Goal: Communication & Community: Answer question/provide support

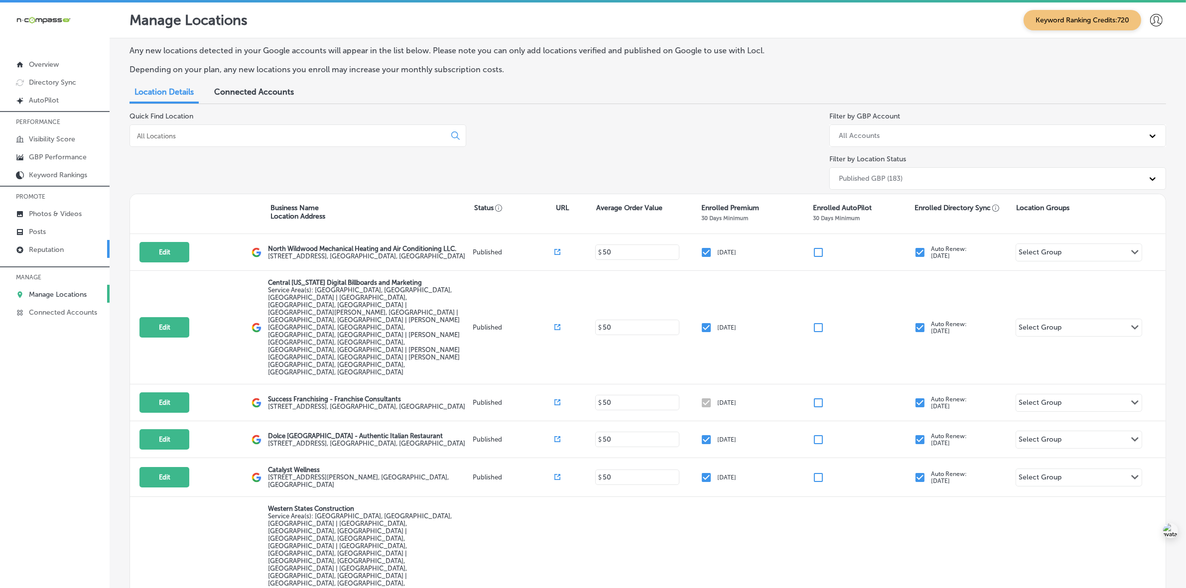
click at [65, 257] on link "Reputation" at bounding box center [55, 249] width 110 height 18
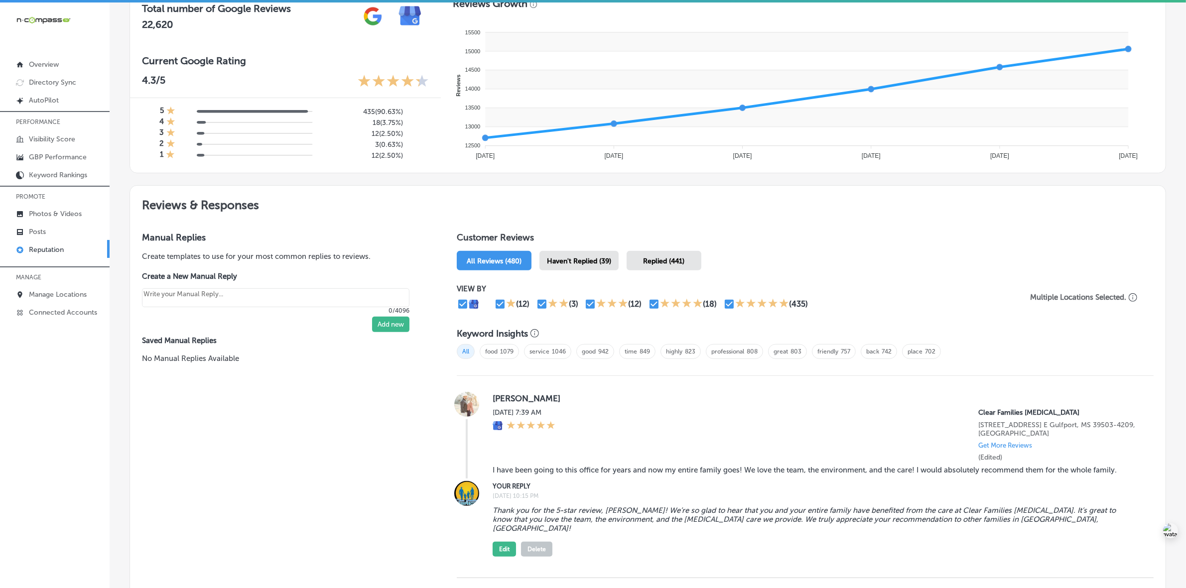
scroll to position [351, 0]
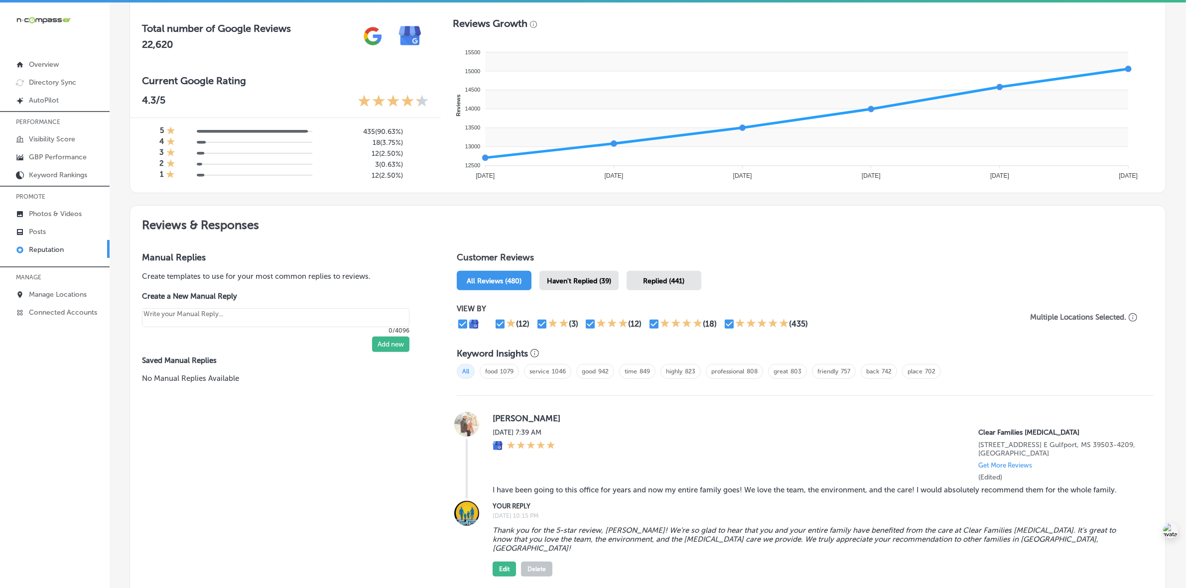
click at [582, 282] on span "Haven't Replied (39)" at bounding box center [579, 281] width 64 height 8
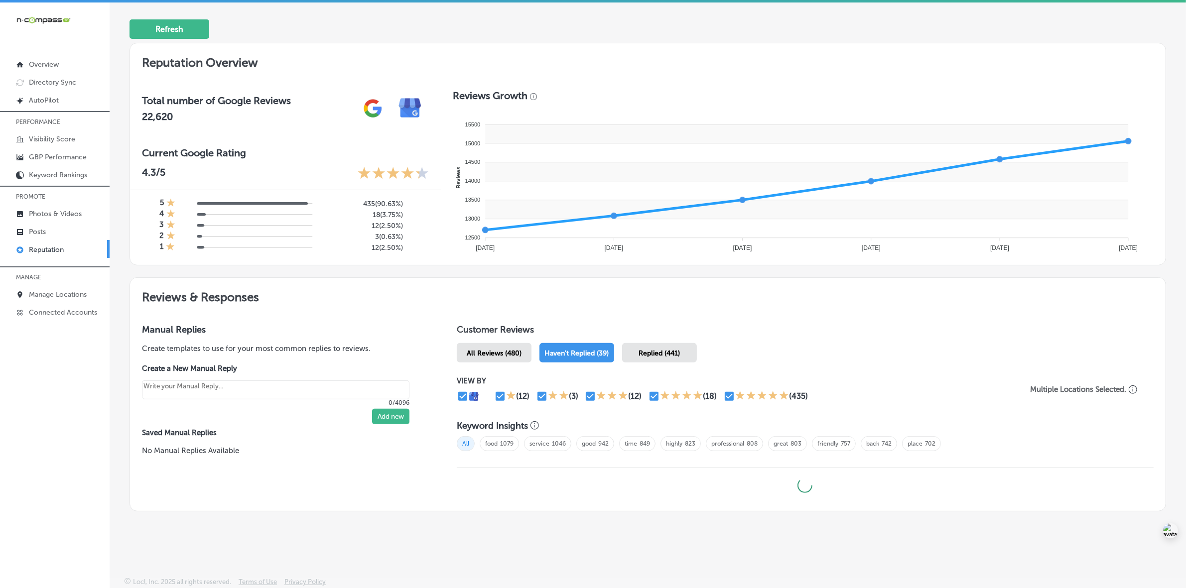
scroll to position [282, 0]
type textarea "x"
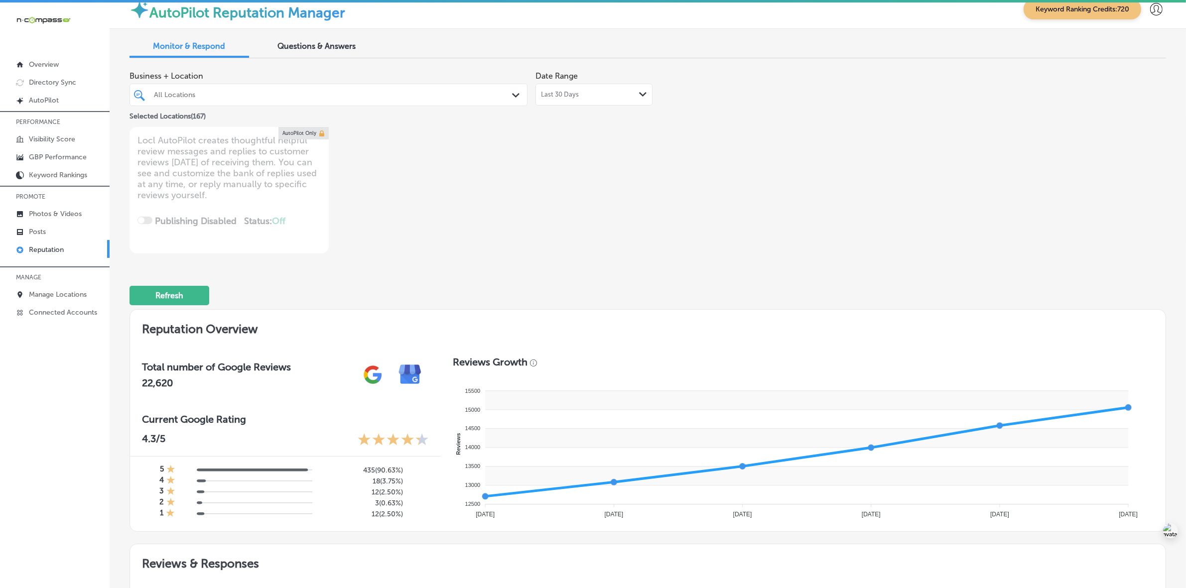
scroll to position [0, 0]
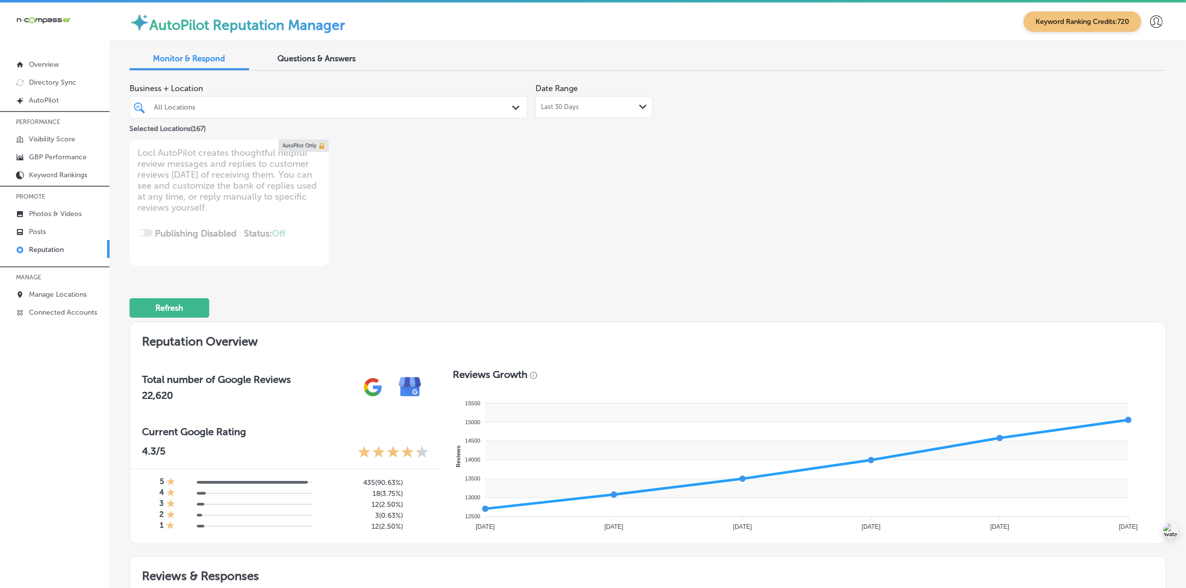
click at [410, 105] on div "All Locations" at bounding box center [333, 107] width 359 height 8
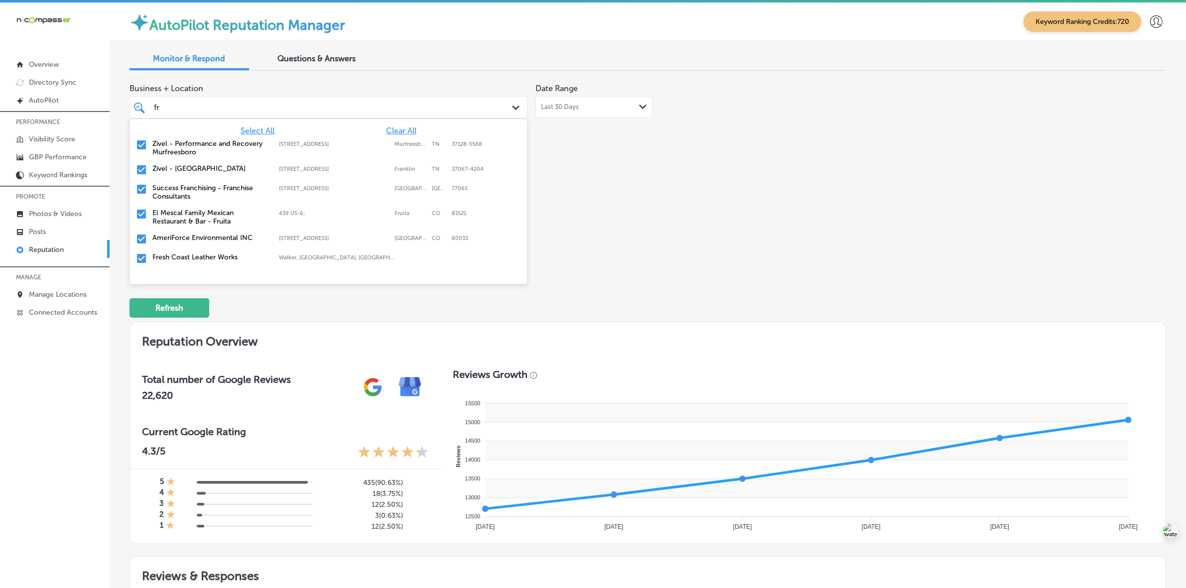
type input "fri"
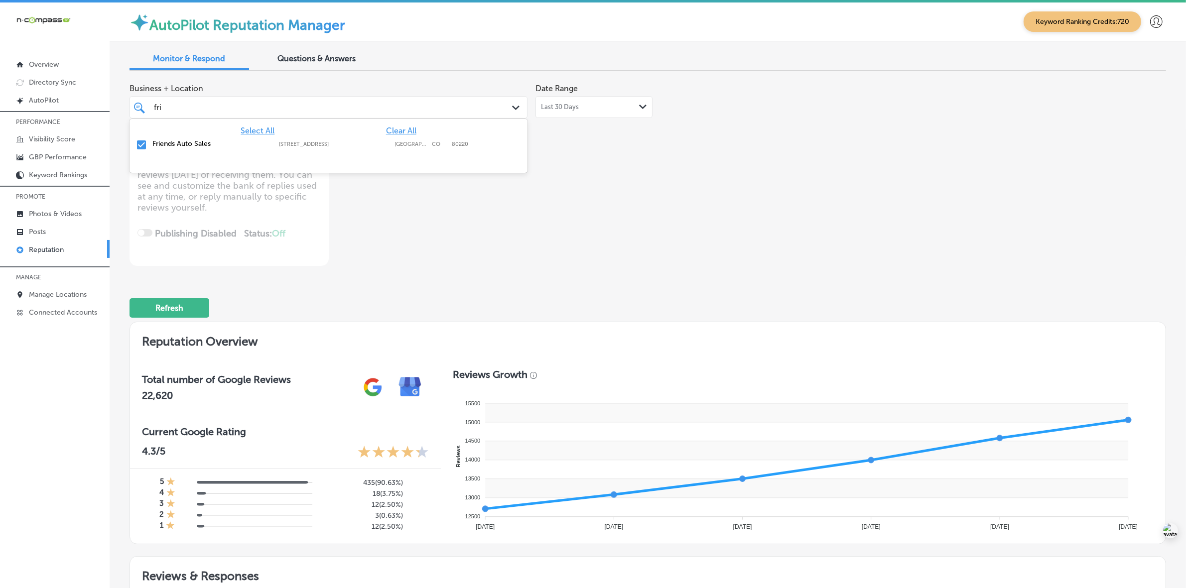
click at [228, 141] on label "Friends Auto Sales" at bounding box center [210, 144] width 117 height 8
type textarea "x"
type input "fr"
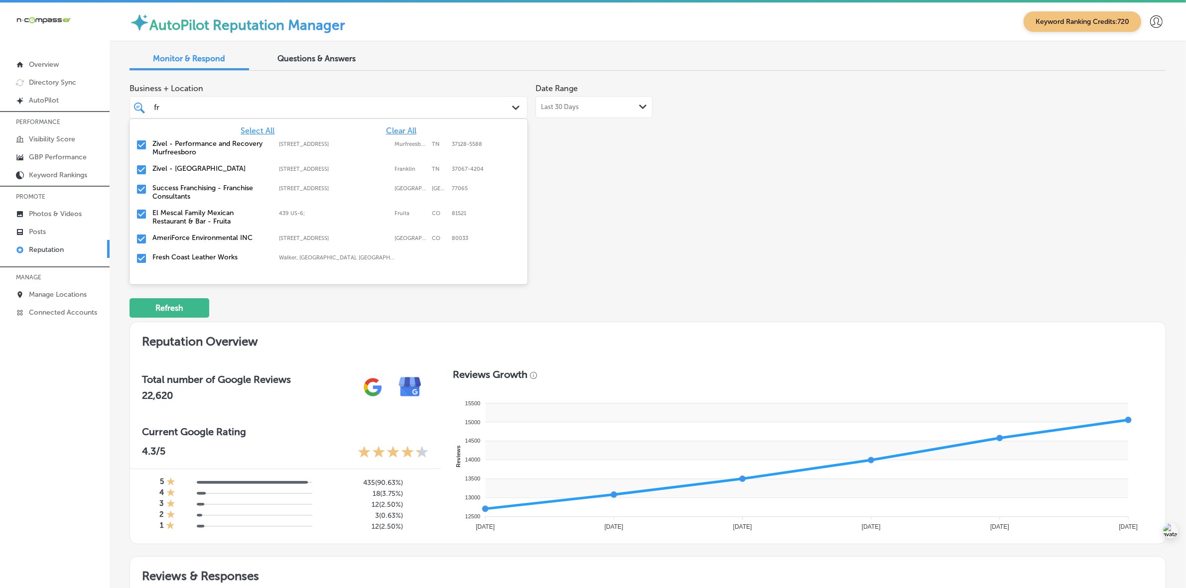
click at [228, 143] on label "Zivel - Performance and Recovery Murfreesboro" at bounding box center [210, 148] width 117 height 17
click at [228, 143] on label "Zivel - Franklin Cool Springs" at bounding box center [210, 144] width 117 height 8
click at [228, 142] on label "Success Franchising - Franchise Consultants" at bounding box center [210, 148] width 117 height 17
click at [228, 142] on label "El Mescal Family Mexican Restaurant & Bar - Fruita" at bounding box center [210, 148] width 117 height 17
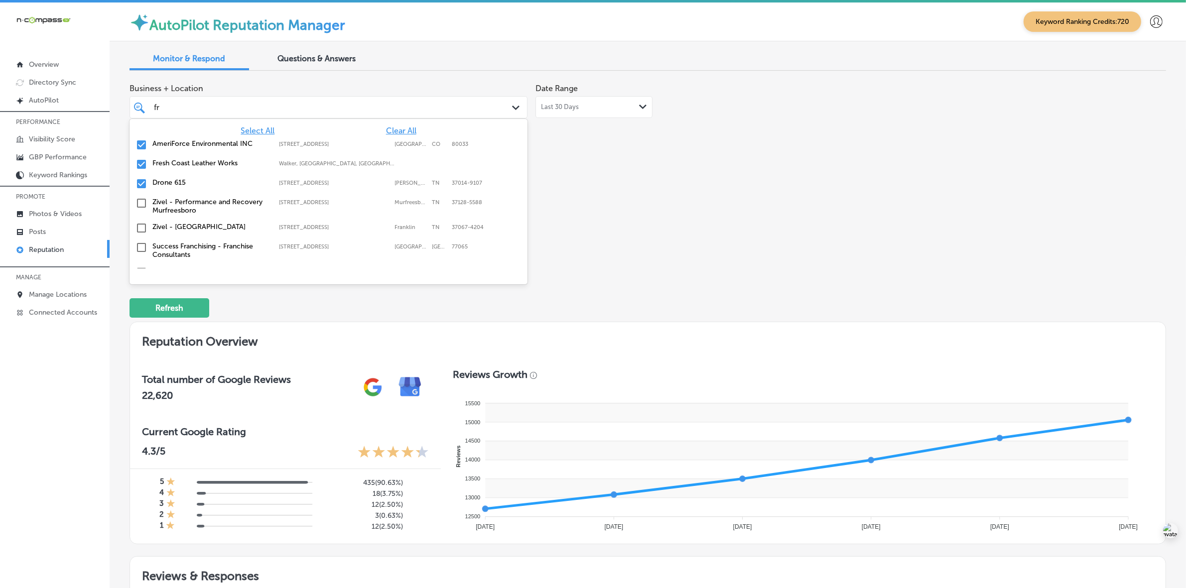
click at [228, 142] on label "AmeriForce Environmental INC" at bounding box center [210, 144] width 117 height 8
click at [228, 142] on label "Fresh Coast Leather Works" at bounding box center [210, 144] width 117 height 8
click at [228, 142] on label "Drone 615" at bounding box center [210, 144] width 117 height 8
type textarea "x"
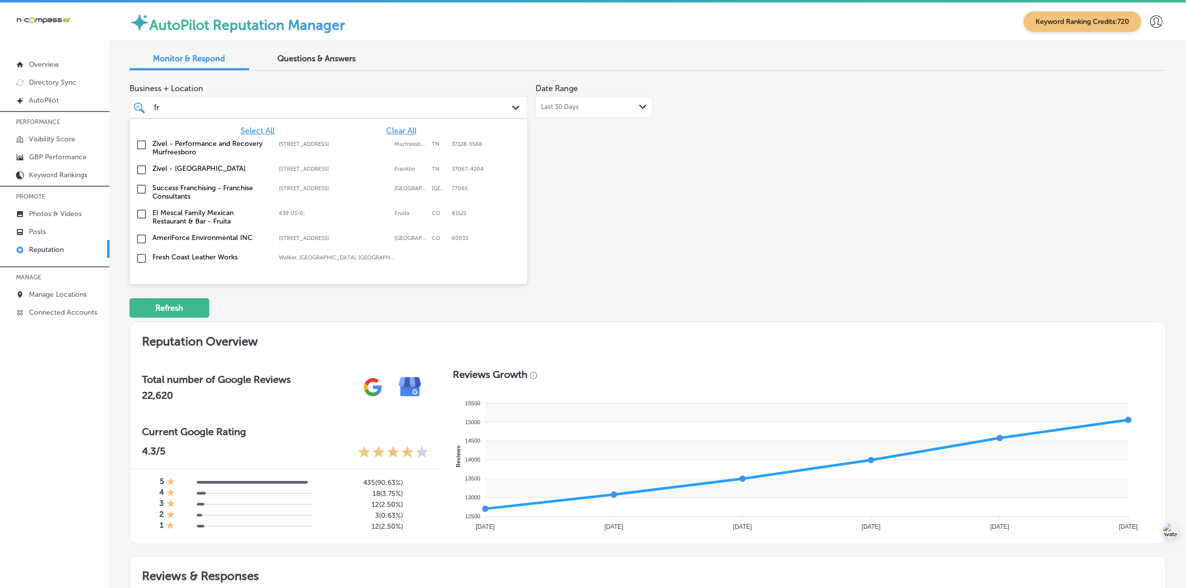
type input "f"
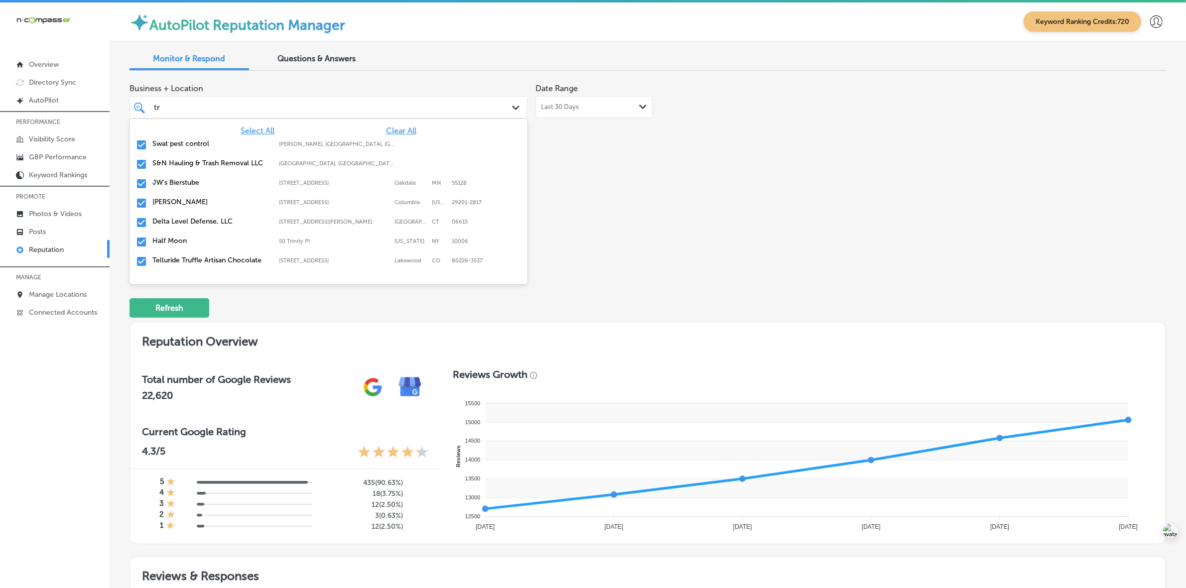
type input "tro"
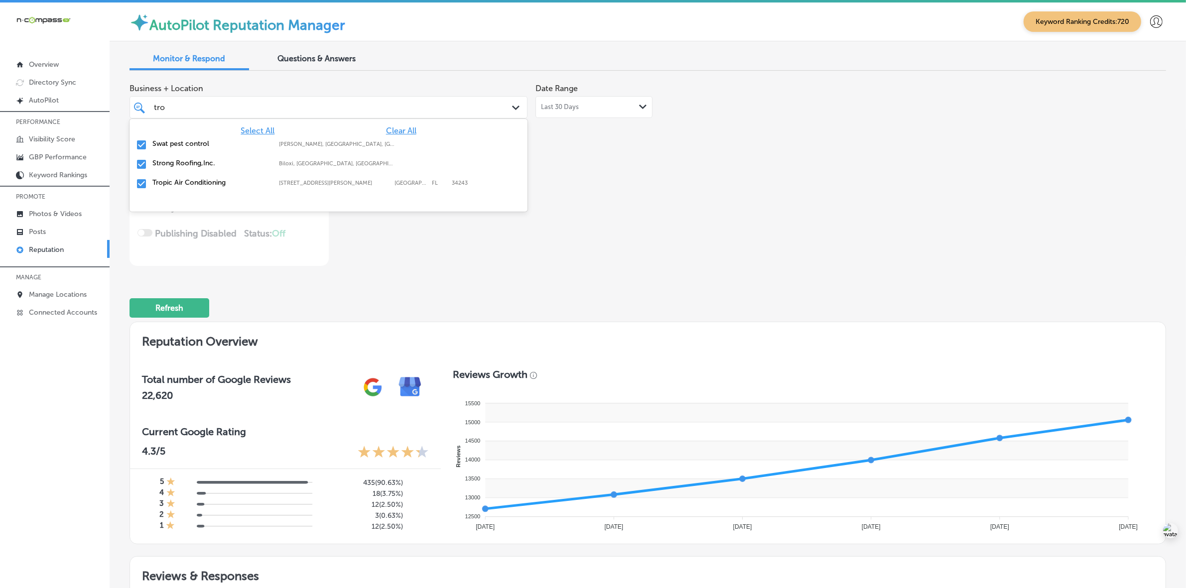
click at [201, 143] on label "Swat pest control" at bounding box center [210, 144] width 117 height 8
click at [201, 143] on label "Strong Roofing,Inc." at bounding box center [210, 144] width 117 height 8
click at [201, 143] on label "Tropic Air Conditioning" at bounding box center [210, 144] width 117 height 8
type textarea "x"
type input "tro"
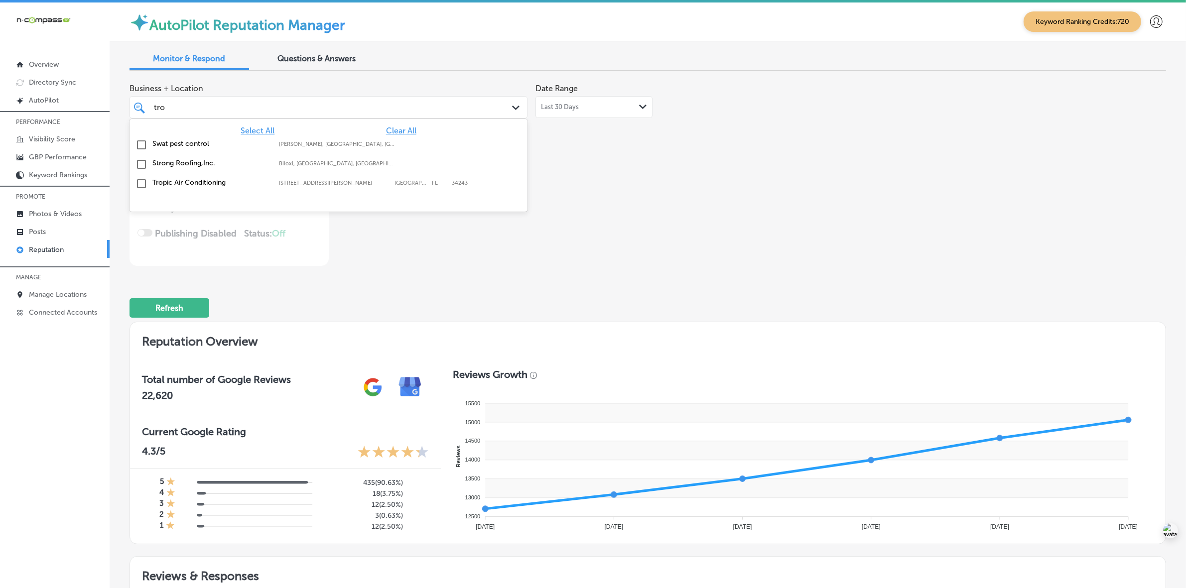
click at [700, 219] on div "Business + Location option 1342 whitfield ave, deselected. option 1342 whitfiel…" at bounding box center [441, 172] width 622 height 187
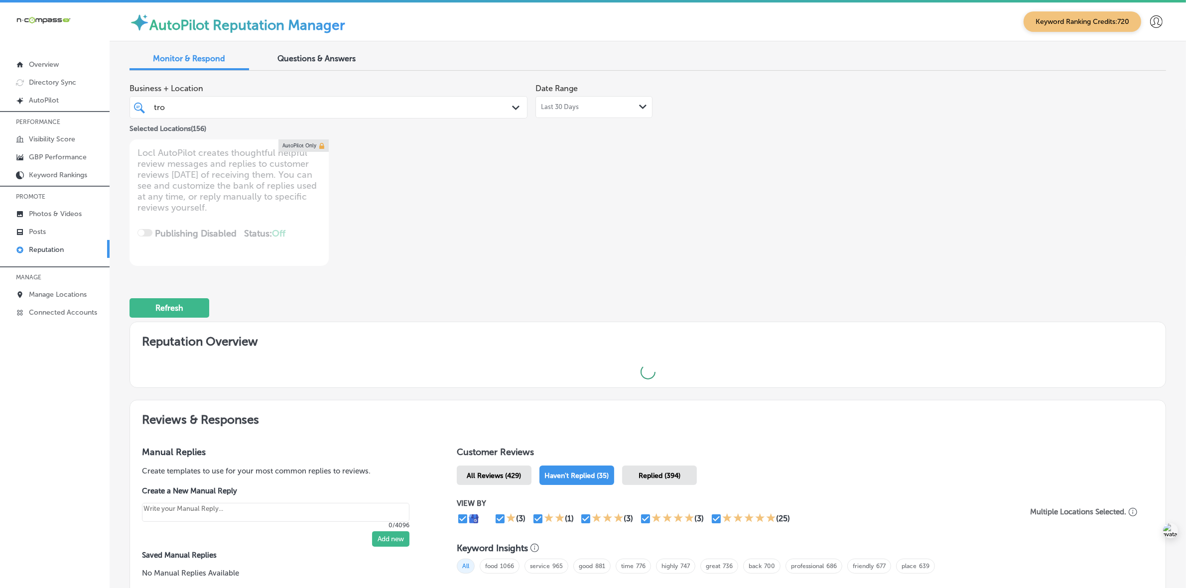
type textarea "x"
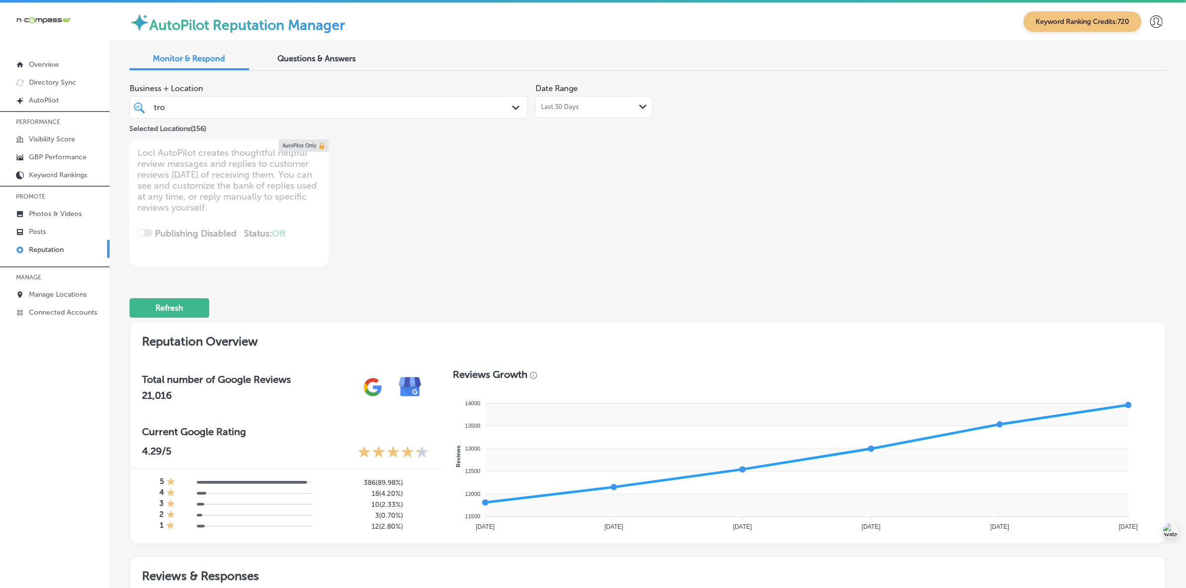
click at [467, 101] on div "tro tro" at bounding box center [328, 107] width 359 height 15
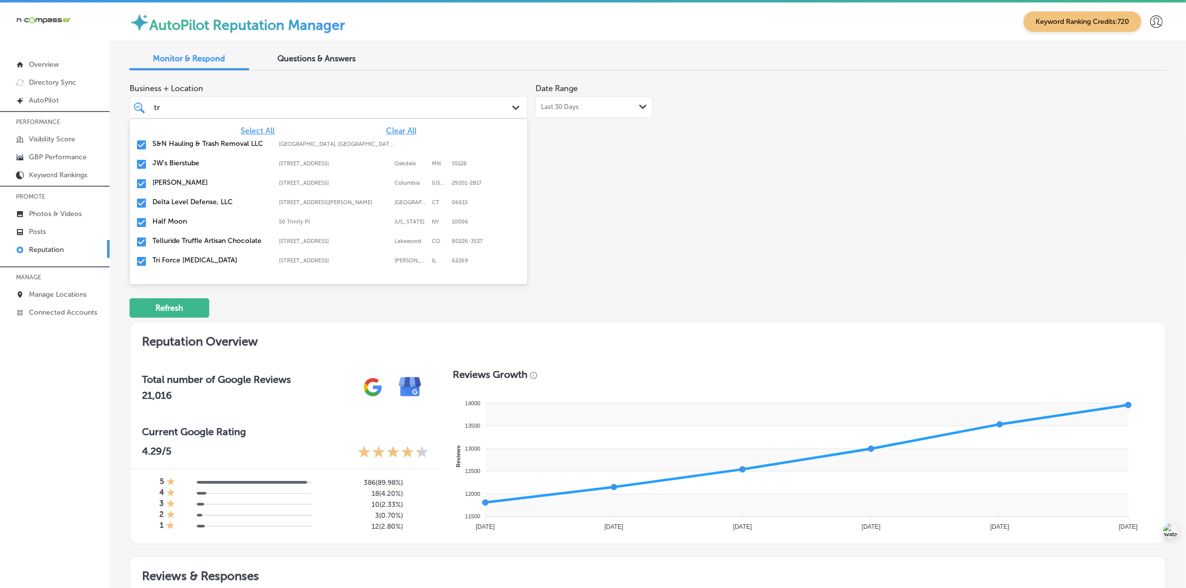
type input "t"
type input "parc"
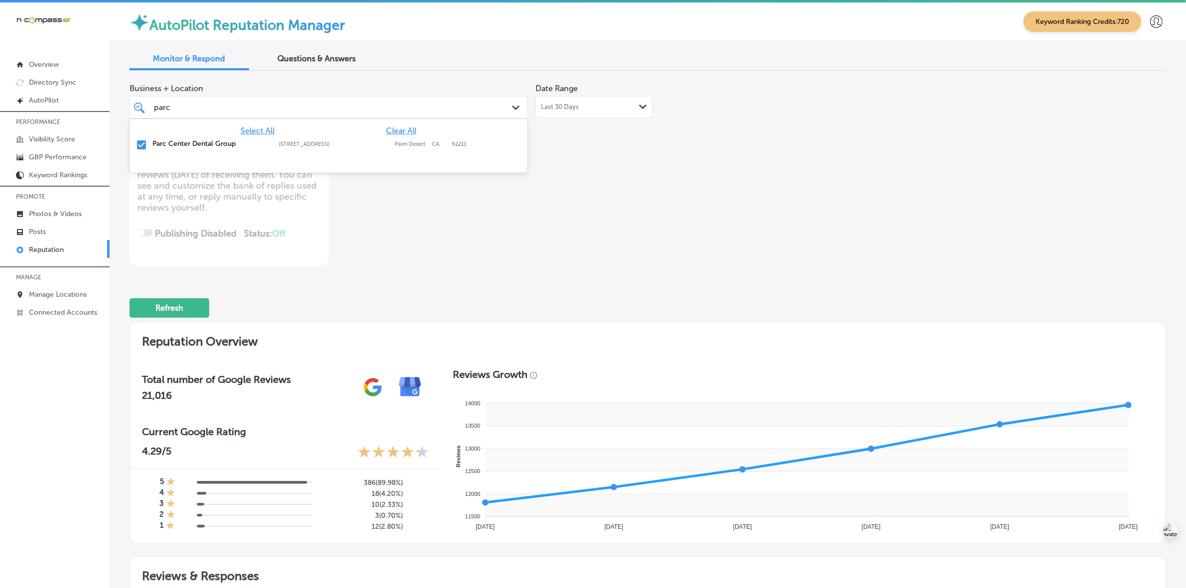
click at [368, 145] on label "77564 Country Club Drive #350;" at bounding box center [334, 144] width 111 height 6
type textarea "x"
type input "par"
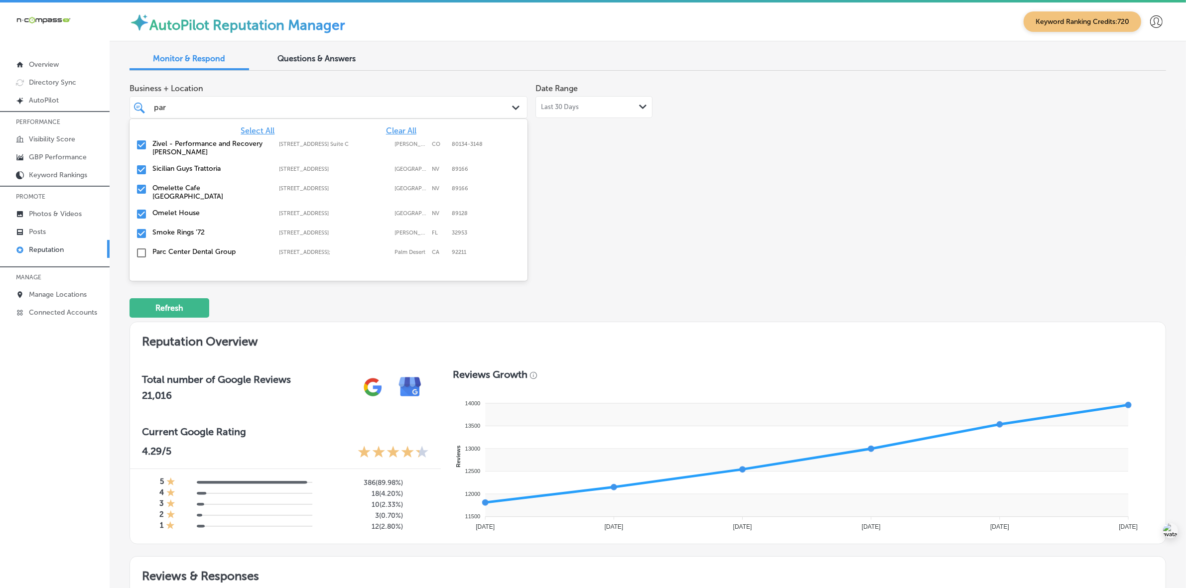
click at [295, 143] on label "17021 Lincoln Ave. Suite C" at bounding box center [334, 144] width 111 height 6
click at [294, 145] on label "9800 W Skye Canyon Park Dr Suite 190" at bounding box center [334, 144] width 111 height 6
click at [292, 147] on label "9670 West Skye Canyon Park Drive Suite 150" at bounding box center [334, 144] width 111 height 6
click at [297, 162] on label "925 North Courtenay Parkway" at bounding box center [334, 163] width 111 height 6
type textarea "x"
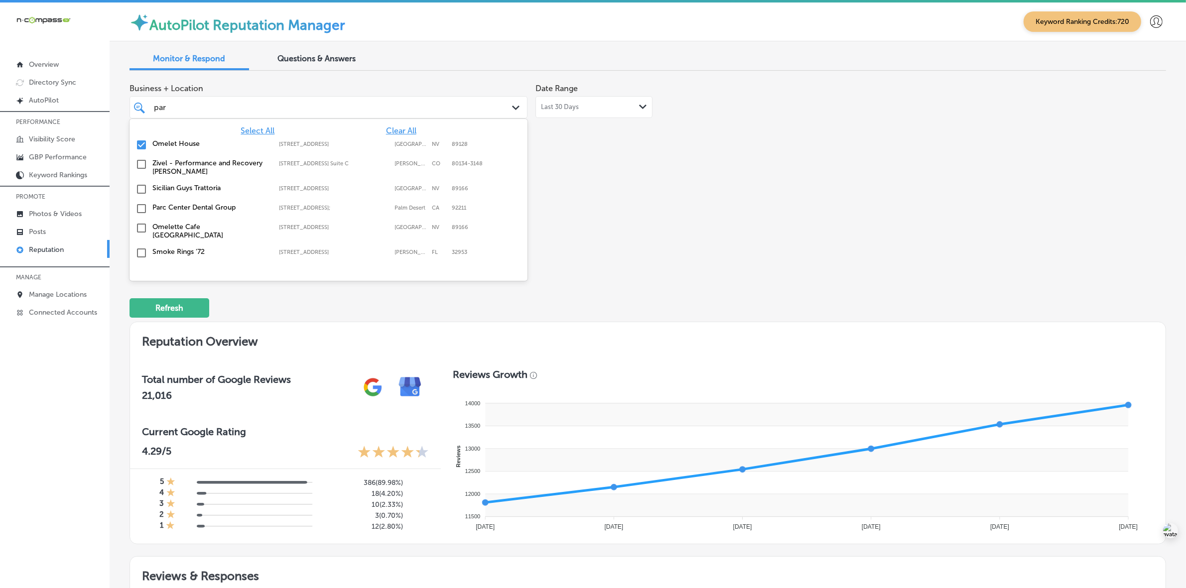
type input "par"
click at [685, 228] on div "Business + Location option 925 North Courtenay Parkway, deselected. option 9800…" at bounding box center [441, 172] width 622 height 187
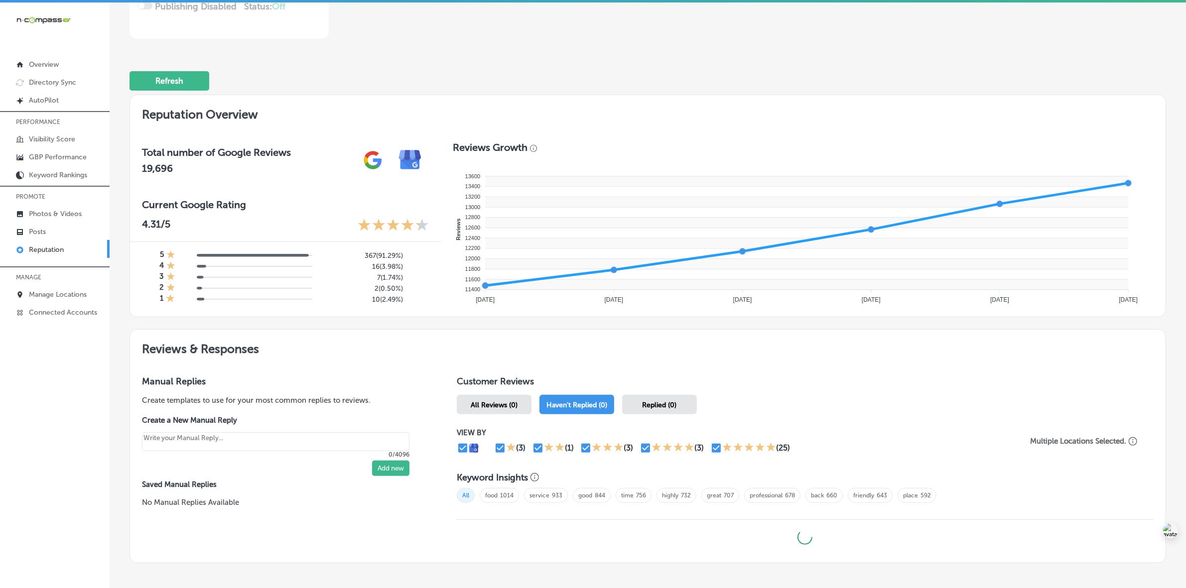
type textarea "x"
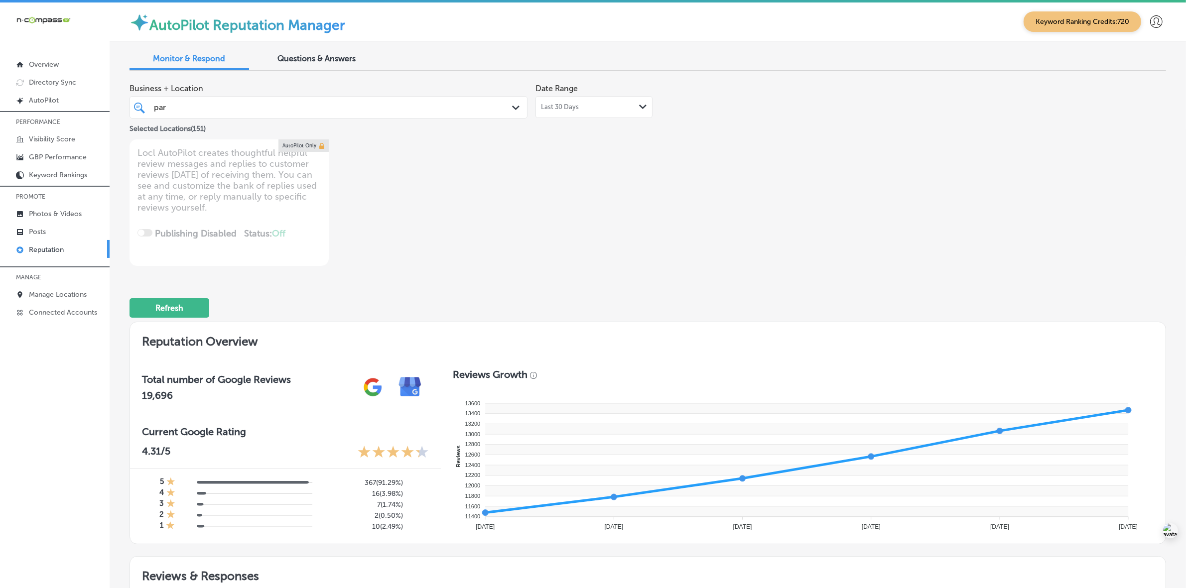
click at [355, 113] on div "par par" at bounding box center [311, 107] width 316 height 13
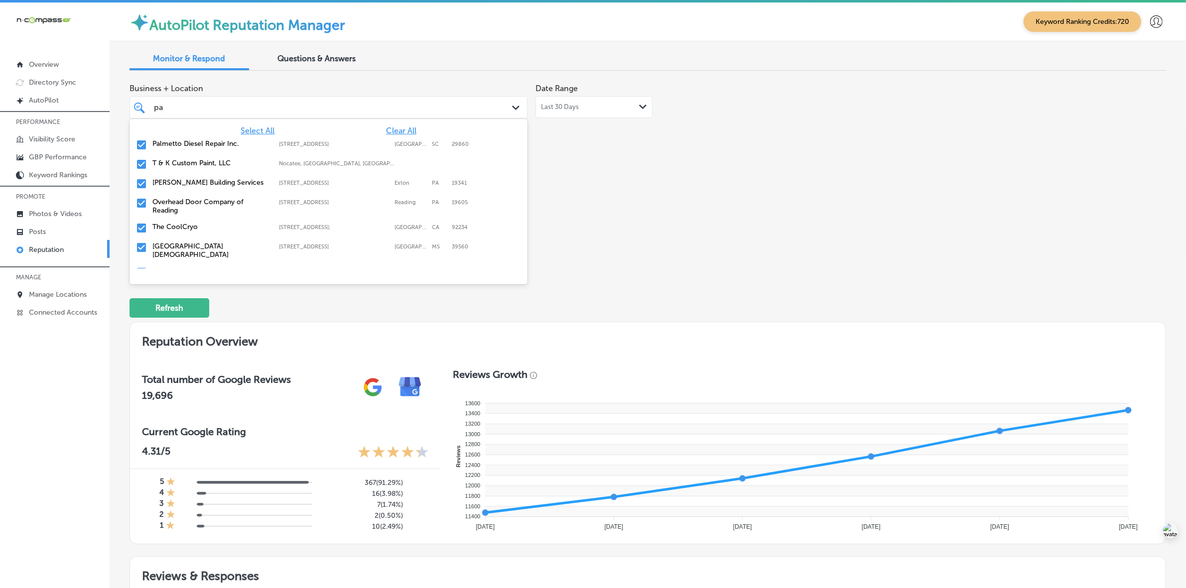
type input "p"
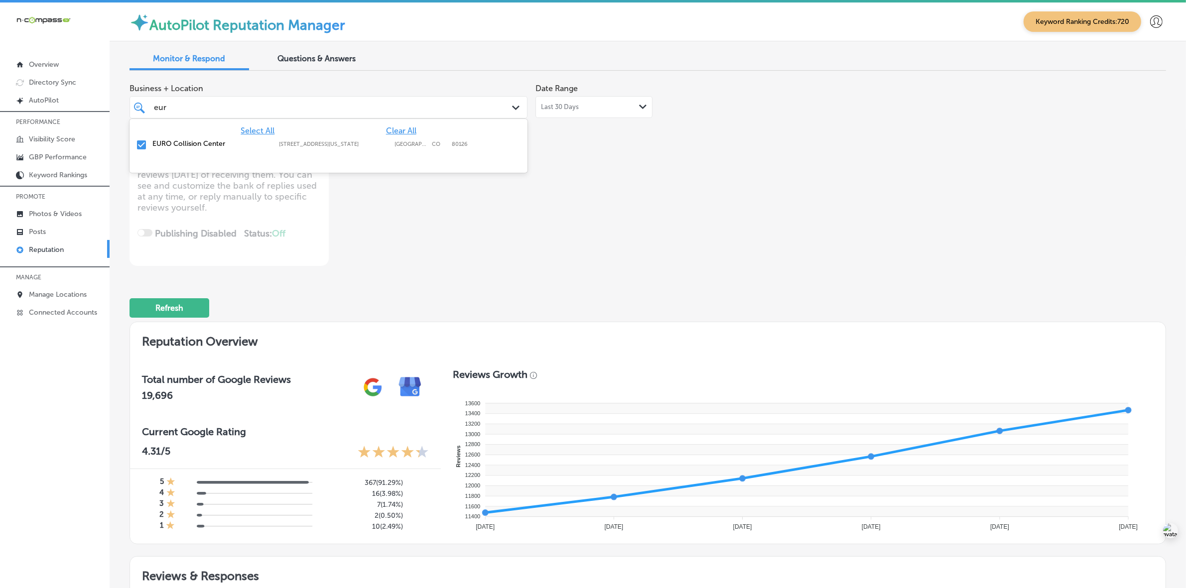
type input "euro"
click at [347, 138] on div "EURO Collision Center 8536 South Colorado Boulevard, Highlands Ranch, CO, 80126…" at bounding box center [329, 145] width 390 height 15
type textarea "x"
type input "e"
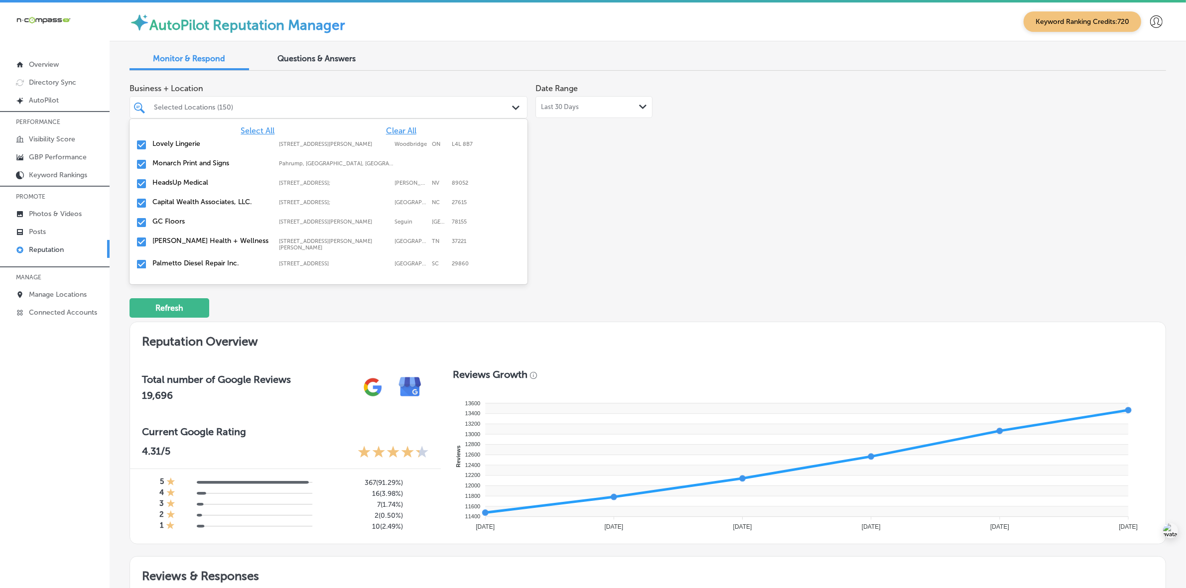
click at [758, 236] on div "Business + Location option 8536 South Colorado Boulevard, deselected. option 76…" at bounding box center [648, 172] width 1037 height 187
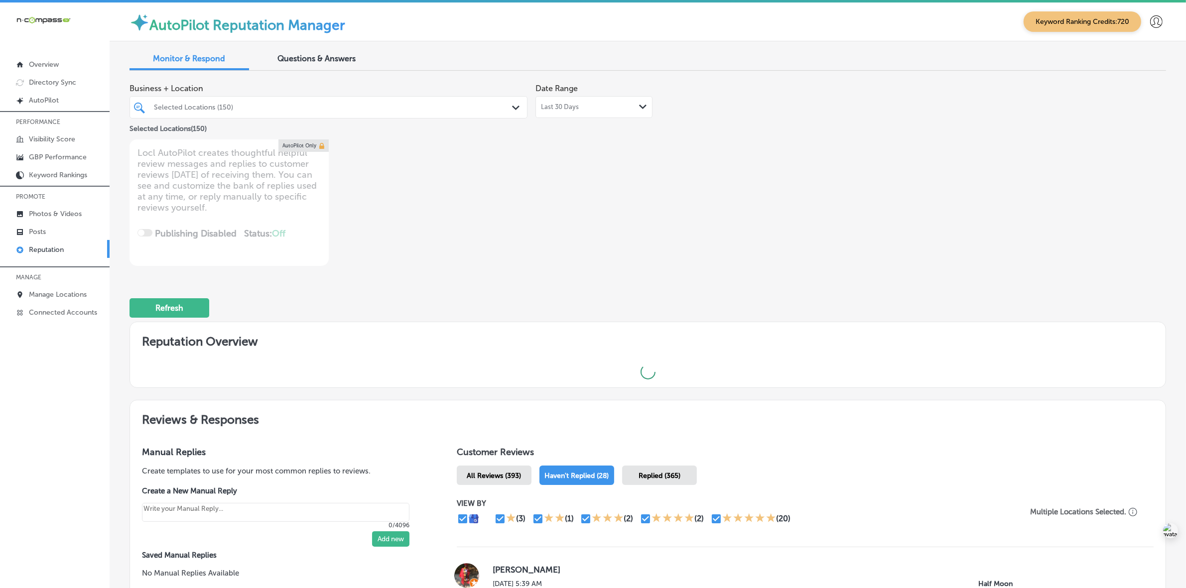
click at [395, 108] on div "Selected Locations (150)" at bounding box center [333, 107] width 359 height 8
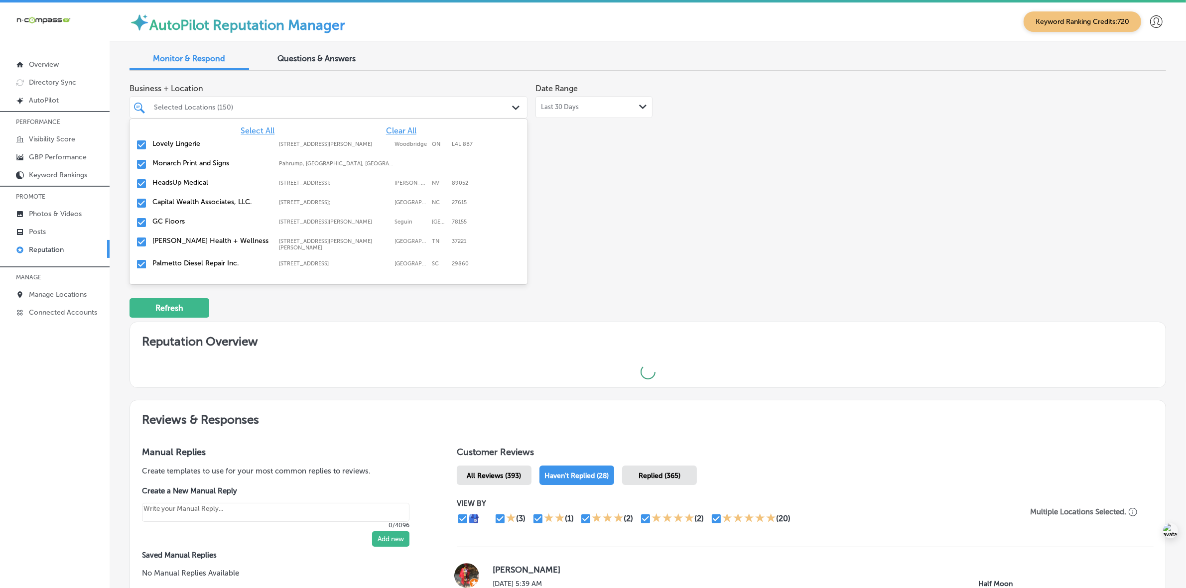
type textarea "x"
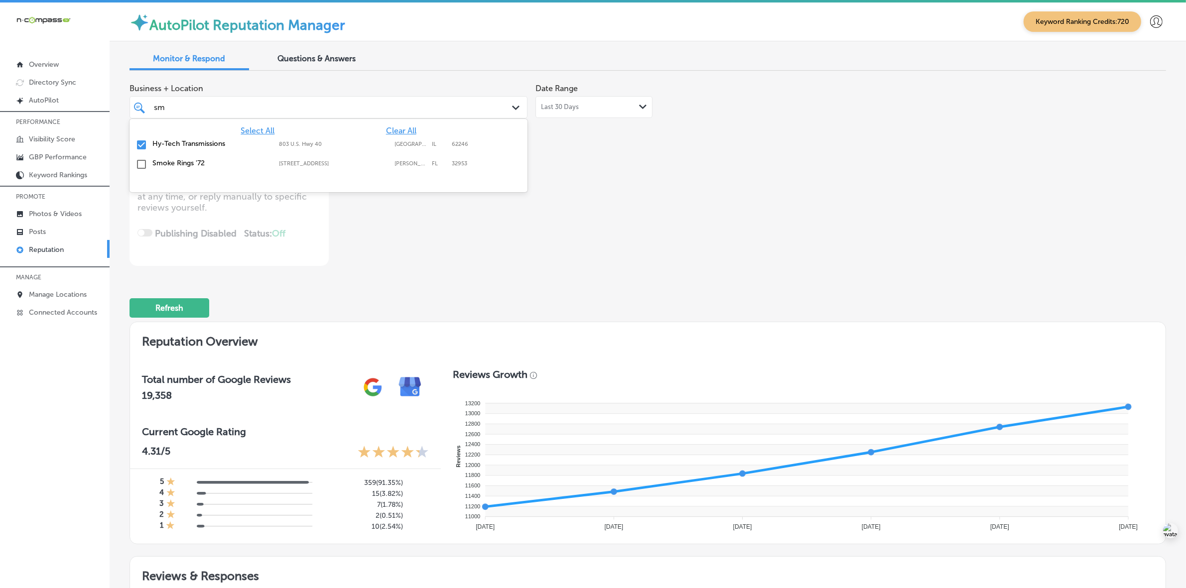
type input "s"
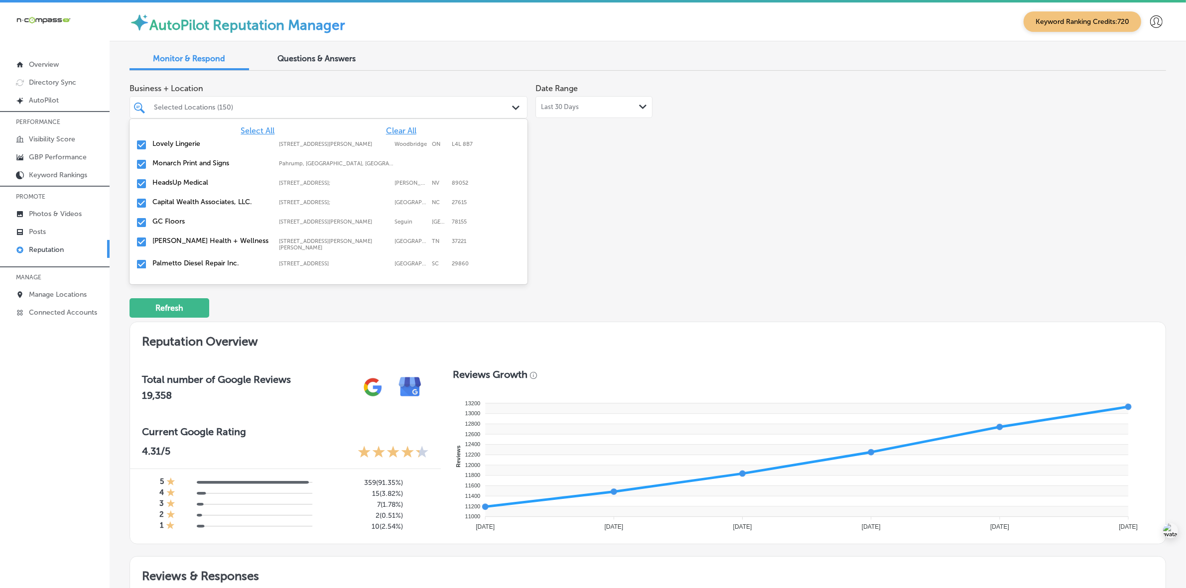
click at [749, 256] on div "Business + Location option 8536 South Colorado Boulevard, deselected. option fo…" at bounding box center [648, 172] width 1037 height 187
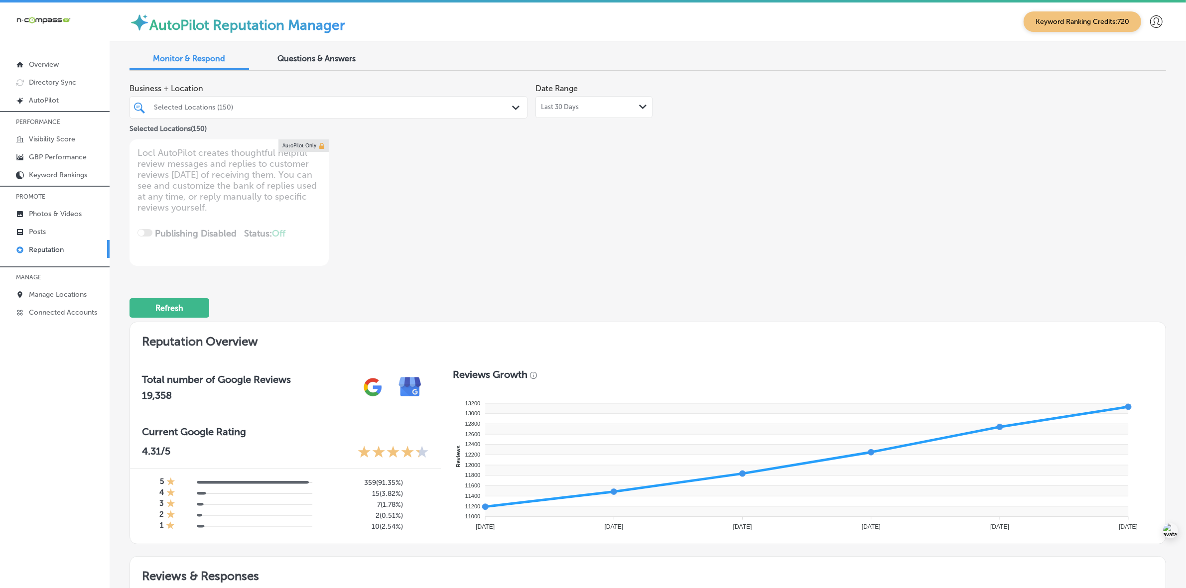
click at [366, 115] on div "Selected Locations (150)" at bounding box center [328, 107] width 359 height 15
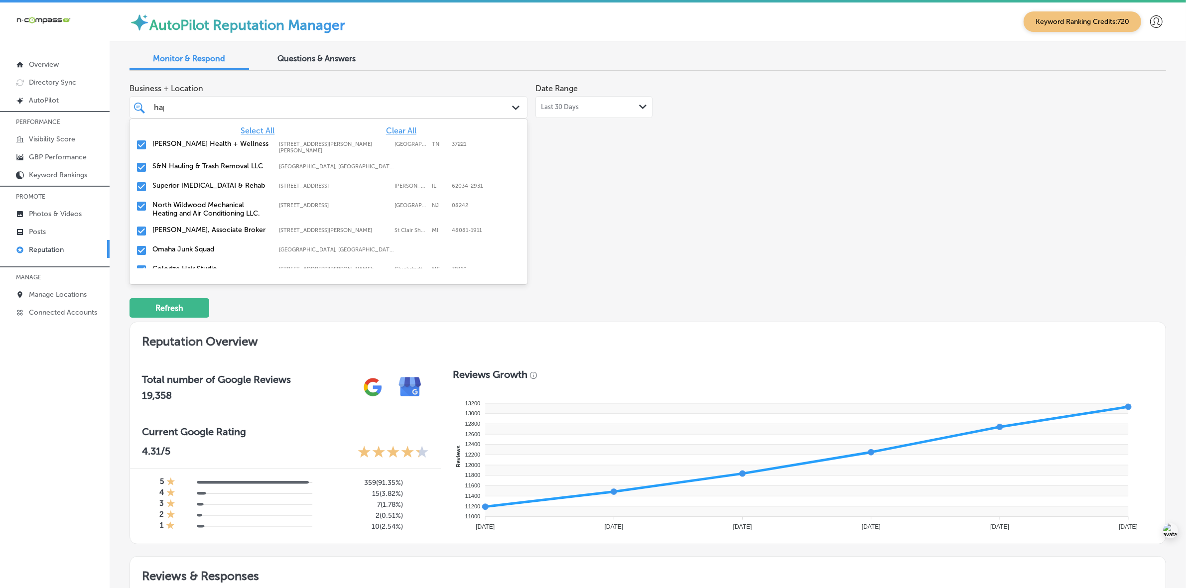
type input "happ"
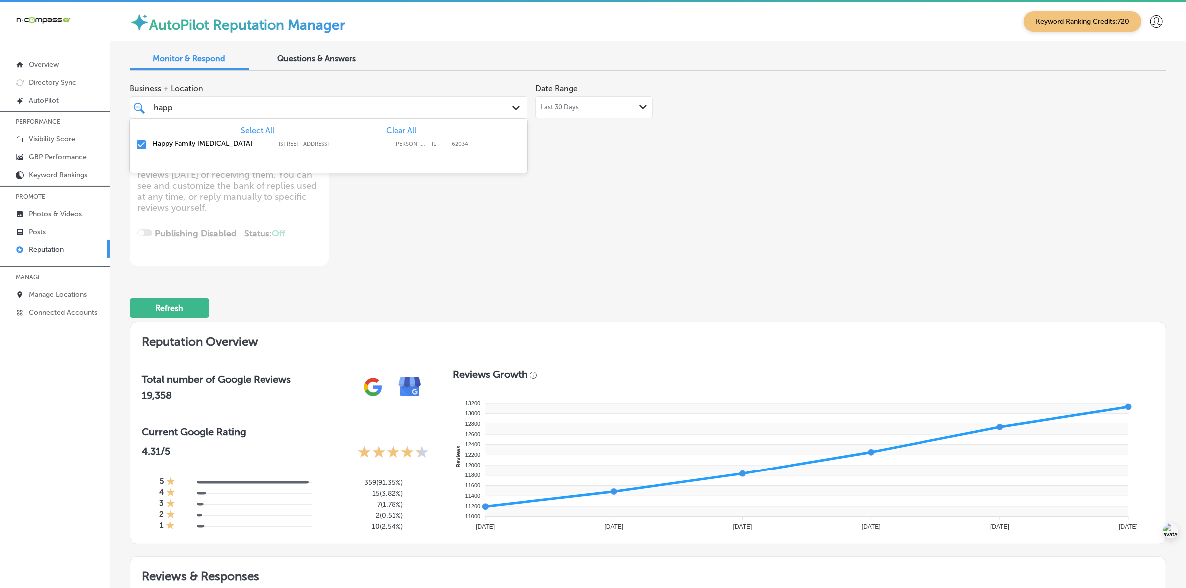
click at [367, 142] on label "9 Junction Dr W, Ste 2" at bounding box center [334, 144] width 111 height 6
type textarea "x"
type input "ha"
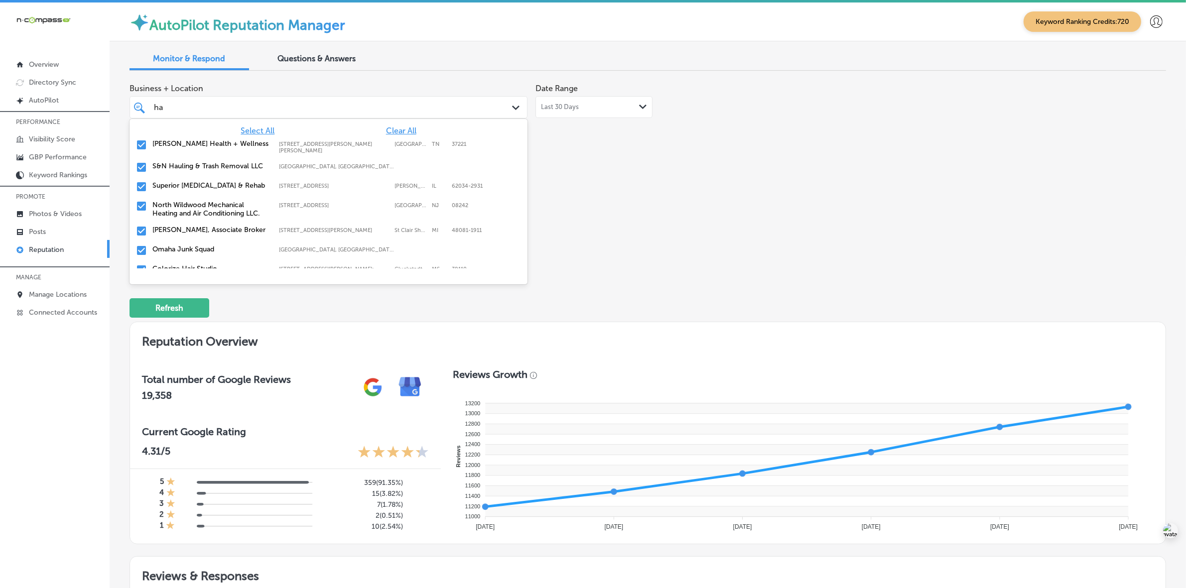
click at [313, 160] on div "S&N Hauling & Trash Removal LLC Chino, CA, USA | Colton, CA, USA | Rialt ..." at bounding box center [329, 167] width 390 height 15
click at [305, 183] on label "351 Ranger Road; Unit 3" at bounding box center [334, 186] width 111 height 6
click at [311, 183] on label "27205 Harper Ave" at bounding box center [334, 186] width 111 height 6
click at [312, 183] on label "Omaha, NE, USA | Wahoo, NE, USA | Gretna ..." at bounding box center [337, 186] width 117 height 6
click at [312, 183] on label "124 Kimball Dr;" at bounding box center [334, 186] width 111 height 6
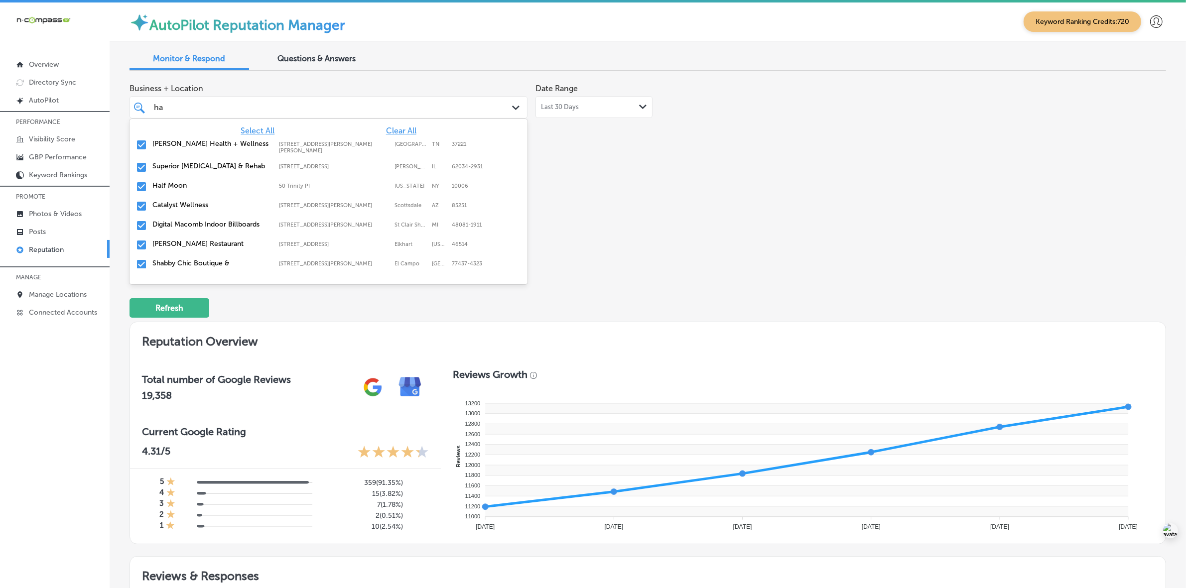
click at [301, 222] on label "27205 Harper Ave" at bounding box center [334, 225] width 111 height 6
click at [296, 241] on label "119 West Jackson Street" at bounding box center [334, 244] width 111 height 6
click at [296, 241] on label "Biloxi, MS, USA | Latimer, MS, USA | Gul ..." at bounding box center [337, 244] width 117 height 6
type textarea "x"
type input "ha"
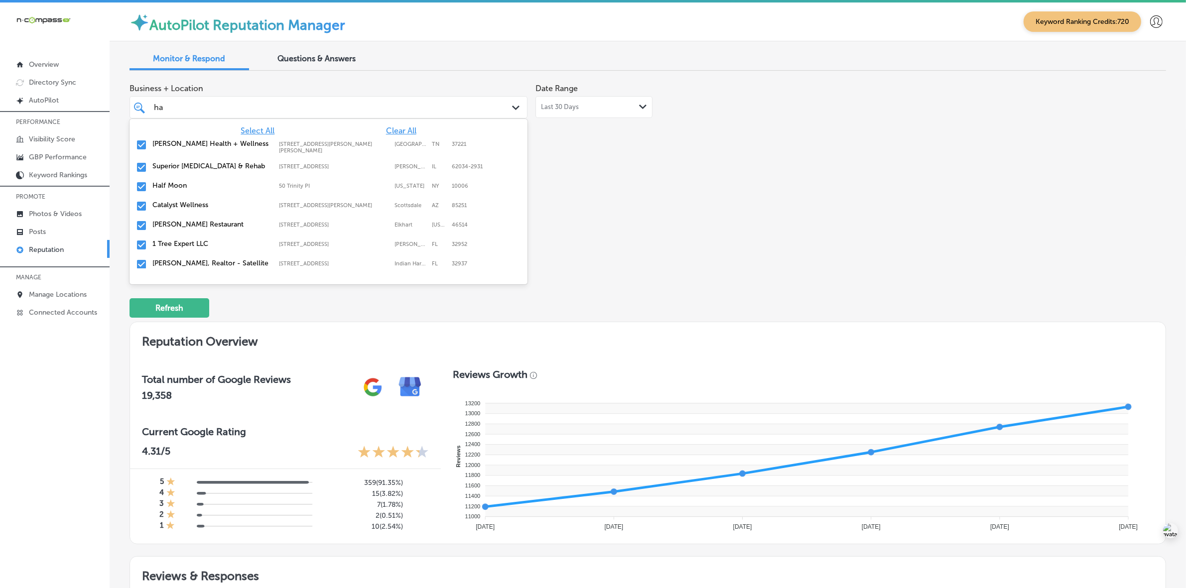
click at [573, 250] on div "Business + Location option 230 Bahama Drive focused, 88 of 168. 19 results avai…" at bounding box center [441, 172] width 622 height 187
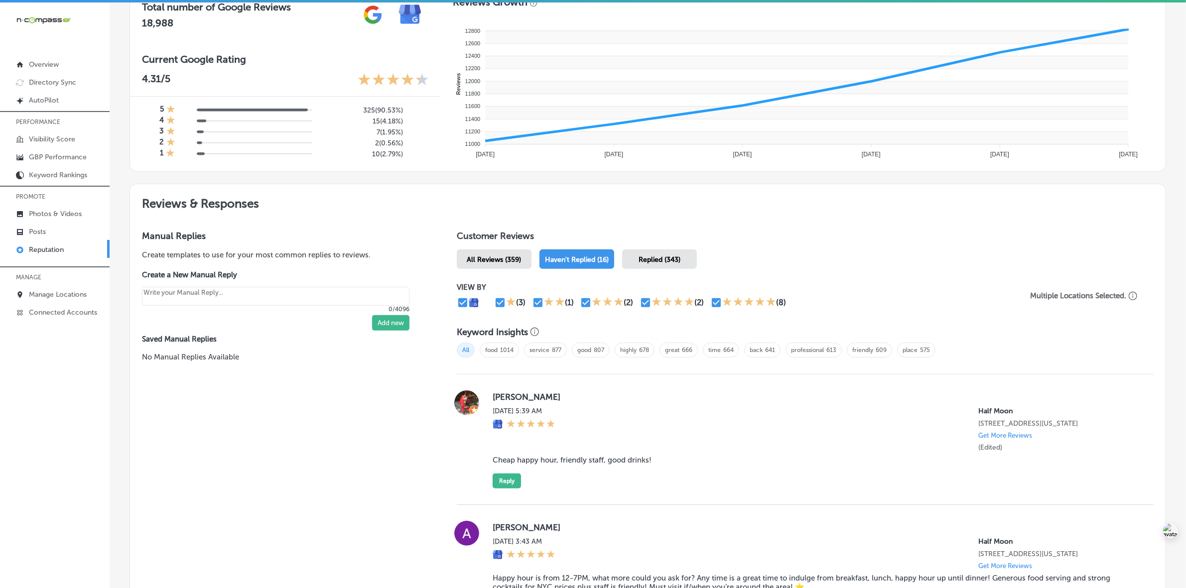
scroll to position [374, 0]
click at [504, 398] on label "Zyaijah Bailey" at bounding box center [815, 396] width 645 height 10
copy label "Zyaijah"
click at [549, 462] on blockquote "Cheap happy hour, friendly staff, good drinks!" at bounding box center [815, 459] width 645 height 9
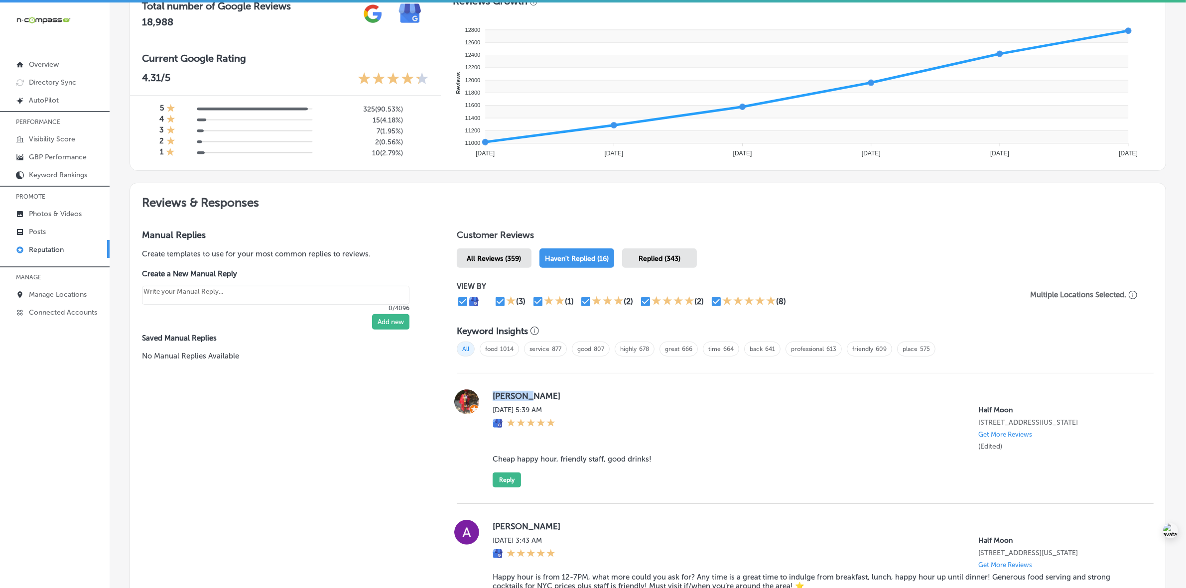
click at [549, 462] on blockquote "Cheap happy hour, friendly staff, good drinks!" at bounding box center [815, 459] width 645 height 9
copy blockquote "Cheap happy hour, friendly staff, good drinks!"
click at [511, 488] on button "Reply" at bounding box center [507, 480] width 28 height 15
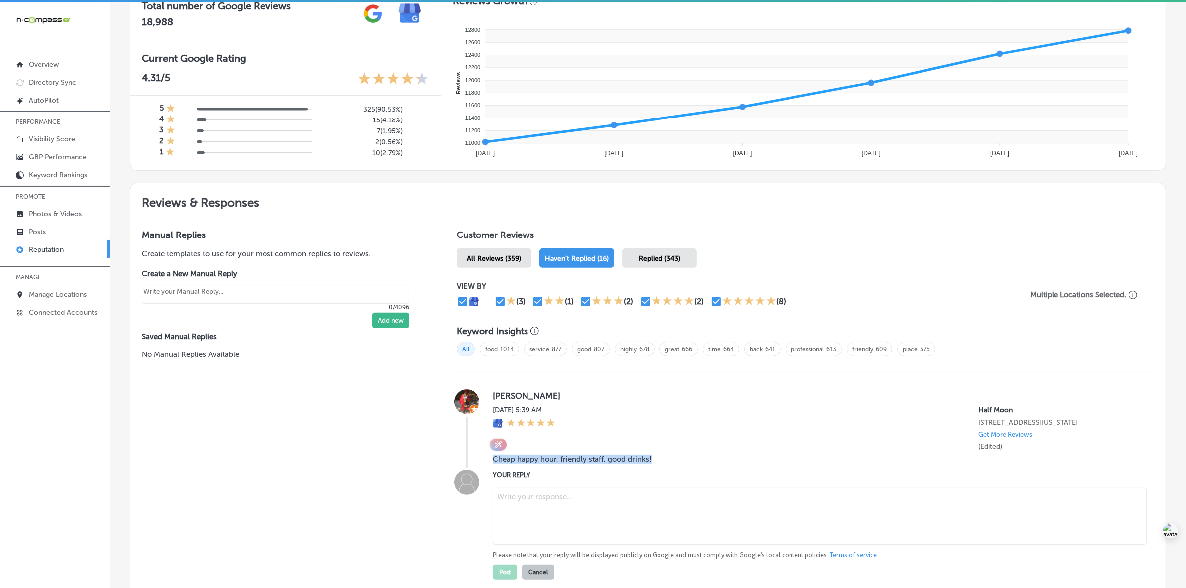
click at [564, 506] on textarea at bounding box center [820, 516] width 654 height 57
type textarea "x"
paste textarea "ChatGPT said: Thank you so much for the kind words, Zyaijah! We're thrilled you…"
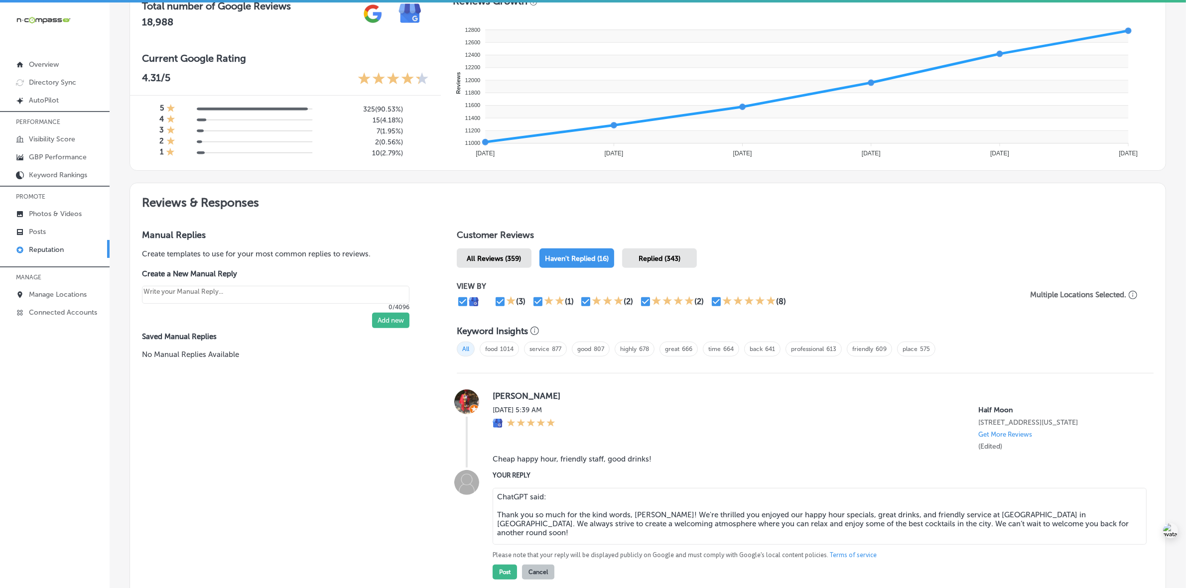
drag, startPoint x: 496, startPoint y: 517, endPoint x: 494, endPoint y: 488, distance: 28.5
click at [494, 488] on div "ChatGPT said: Thank you so much for the kind words, Zyaijah! We're thrilled you…" at bounding box center [815, 532] width 645 height 96
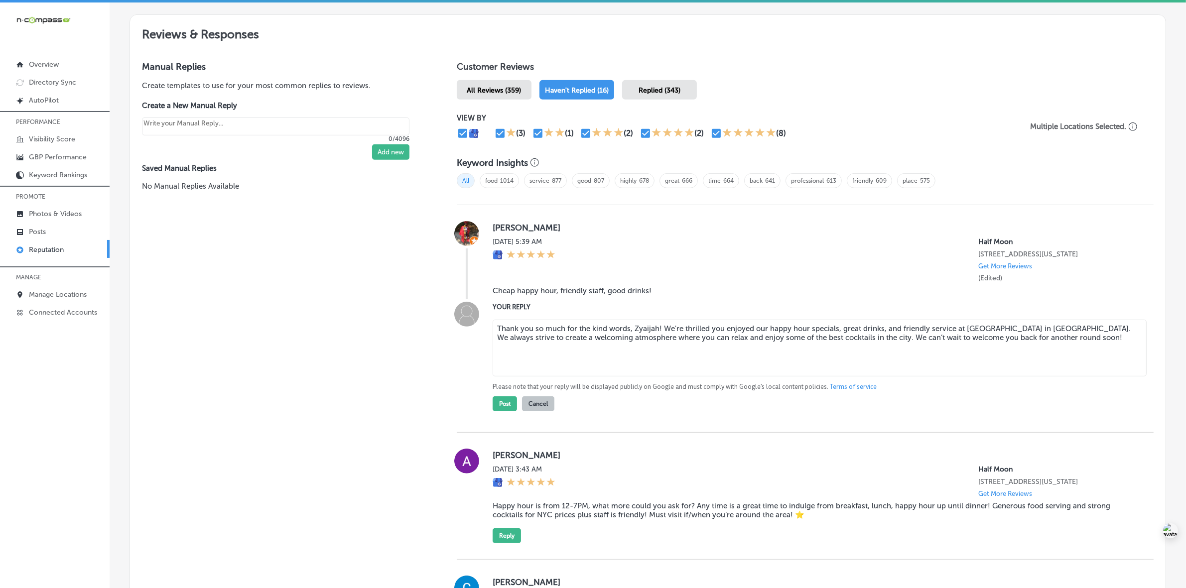
scroll to position [561, 0]
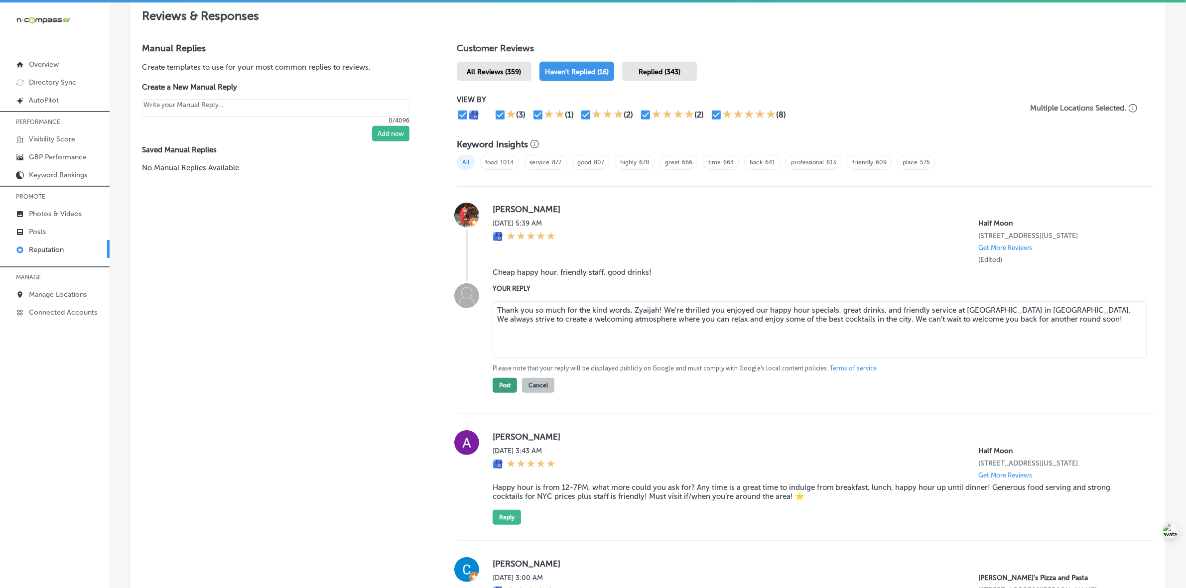
type textarea "Thank you so much for the kind words, Zyaijah! We're thrilled you enjoyed our h…"
click at [501, 392] on button "Post" at bounding box center [505, 385] width 24 height 15
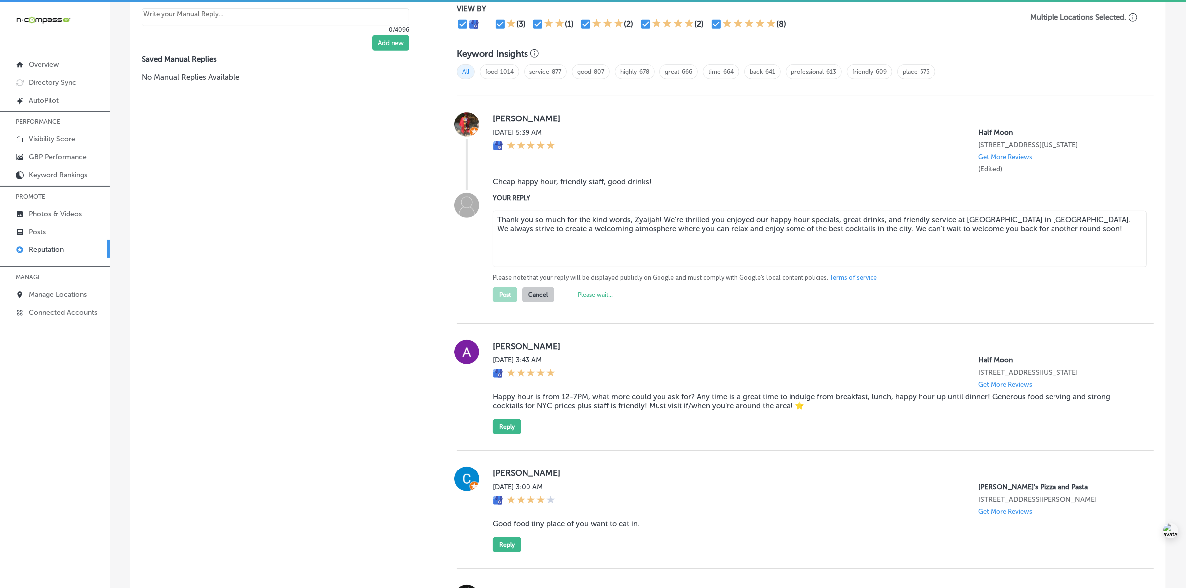
type textarea "x"
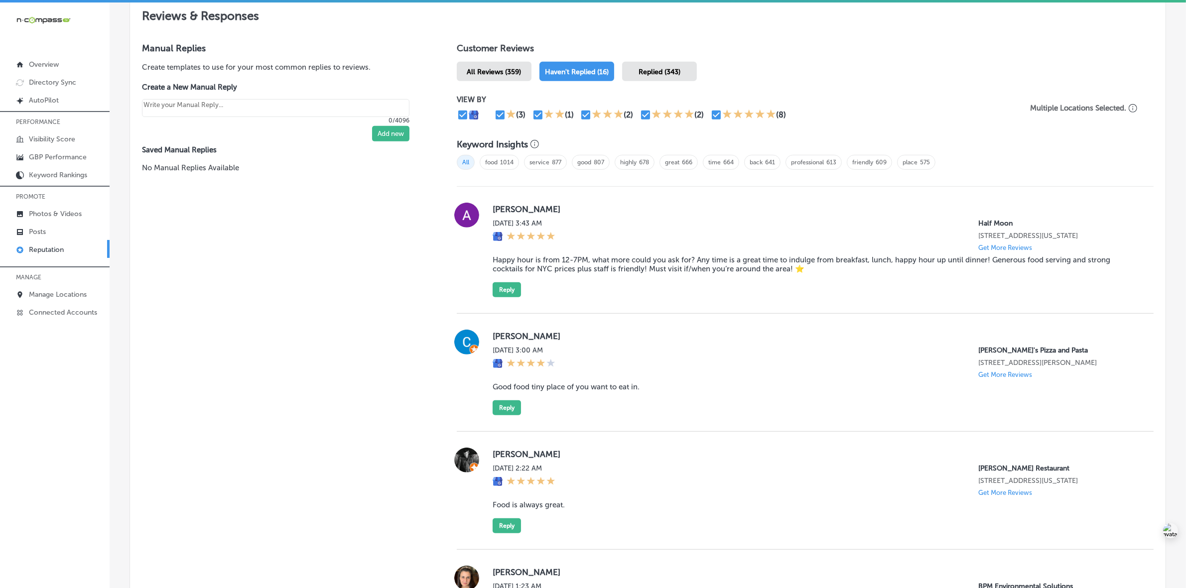
click at [498, 214] on label "Allison Jacob" at bounding box center [815, 209] width 645 height 10
click at [498, 213] on label "Allison Jacob" at bounding box center [815, 209] width 645 height 10
copy label "Allison"
click at [624, 271] on blockquote "Happy hour is from 12-7PM, what more could you ask for? Any time is a great tim…" at bounding box center [815, 265] width 645 height 18
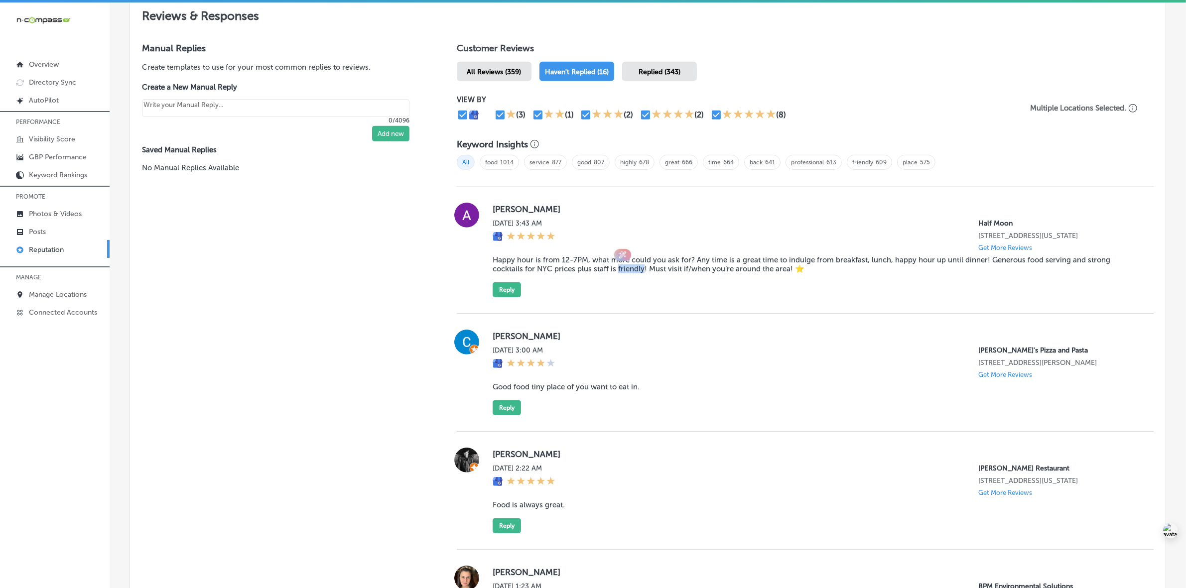
click at [624, 271] on blockquote "Happy hour is from 12-7PM, what more could you ask for? Any time is a great tim…" at bounding box center [815, 265] width 645 height 18
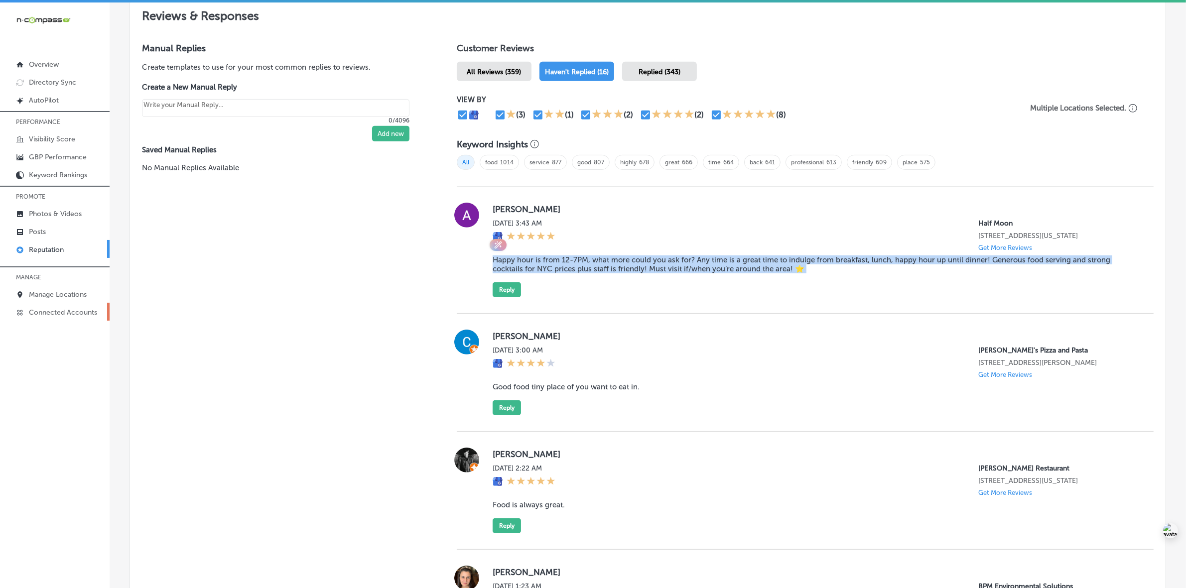
copy blockquote "Happy hour is from 12-7PM, what more could you ask for? Any time is a great tim…"
click at [511, 289] on button "Reply" at bounding box center [507, 289] width 28 height 15
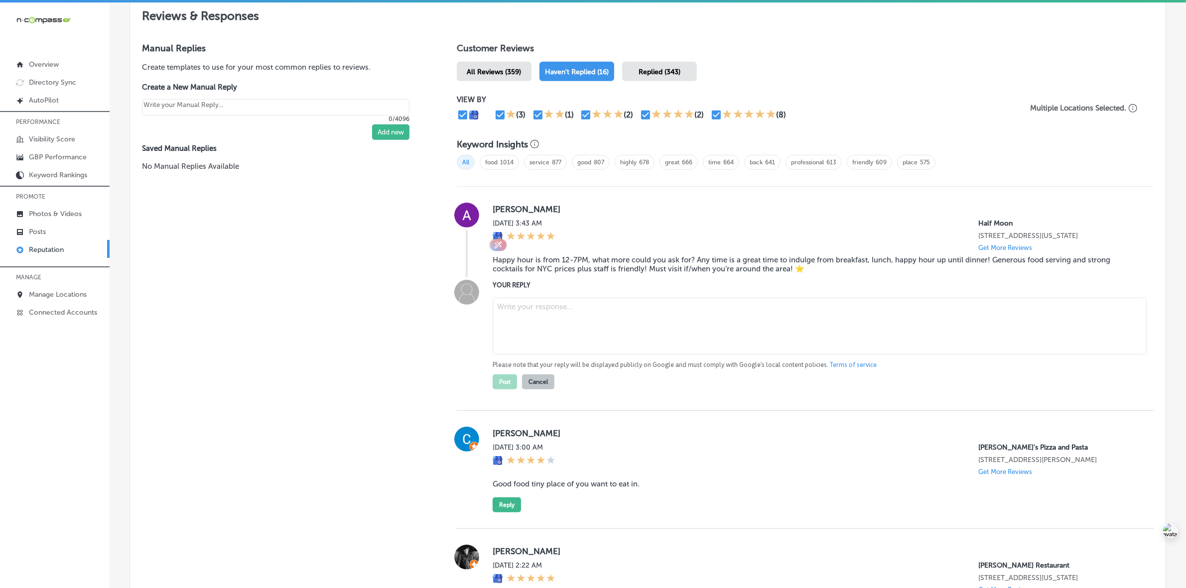
click at [593, 320] on textarea at bounding box center [820, 326] width 654 height 57
paste textarea "Thank you for the fantastic review, Allison! We're thrilled to hear you enjoyed…"
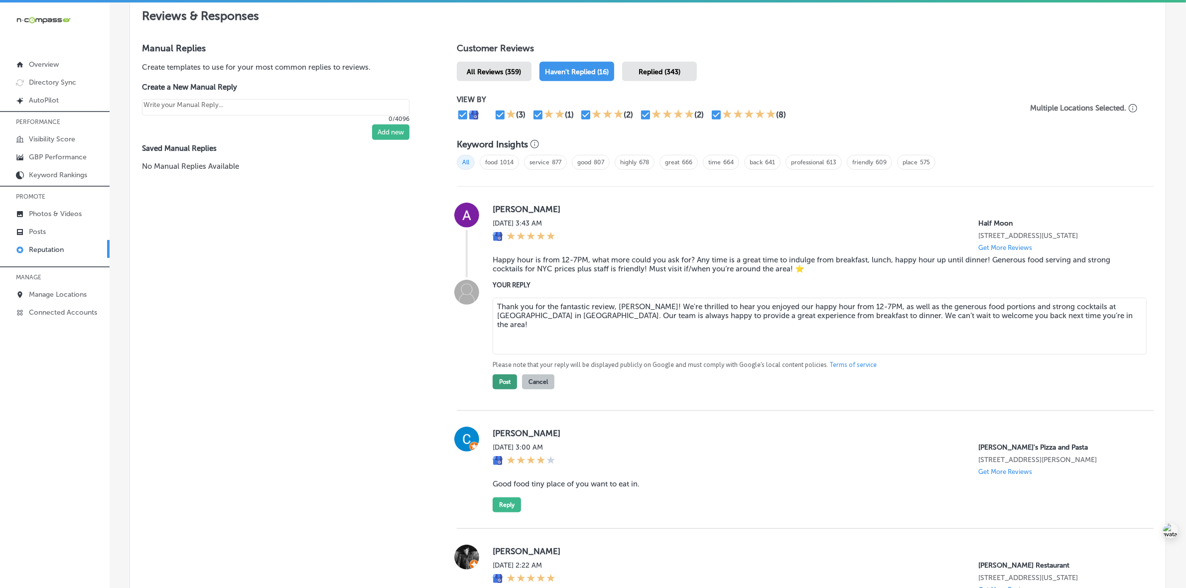
type textarea "Thank you for the fantastic review, Allison! We're thrilled to hear you enjoyed…"
click at [502, 385] on button "Post" at bounding box center [505, 382] width 24 height 15
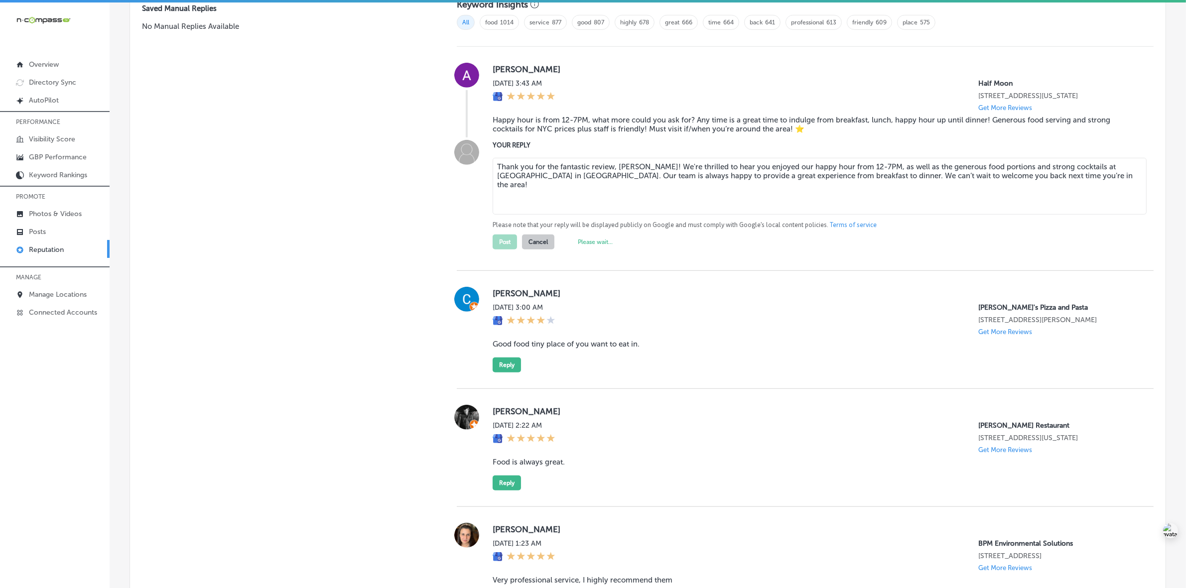
scroll to position [747, 0]
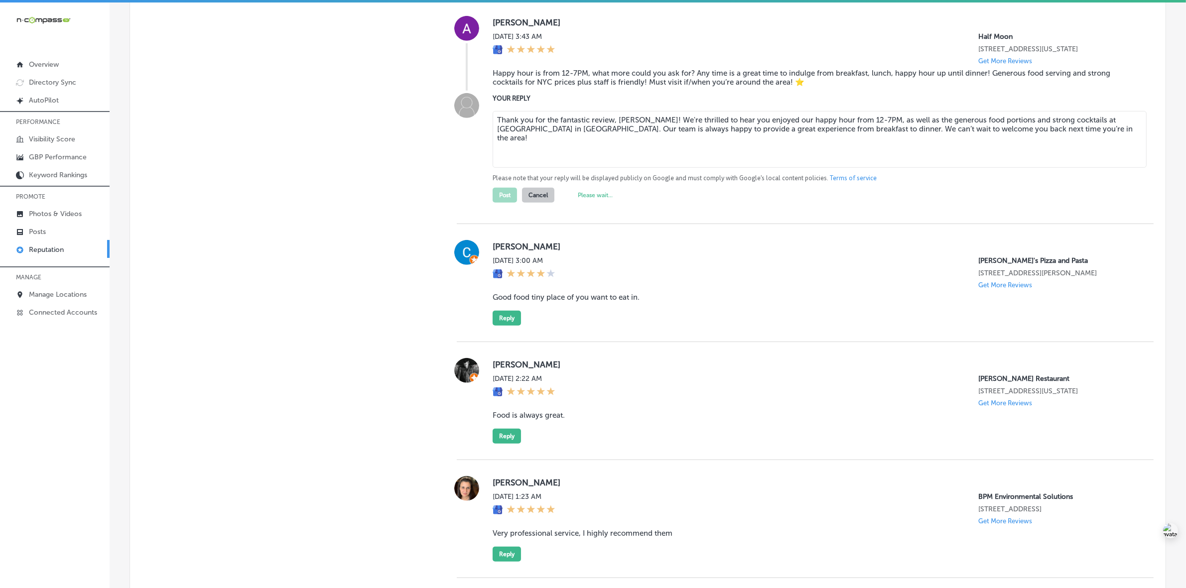
type textarea "x"
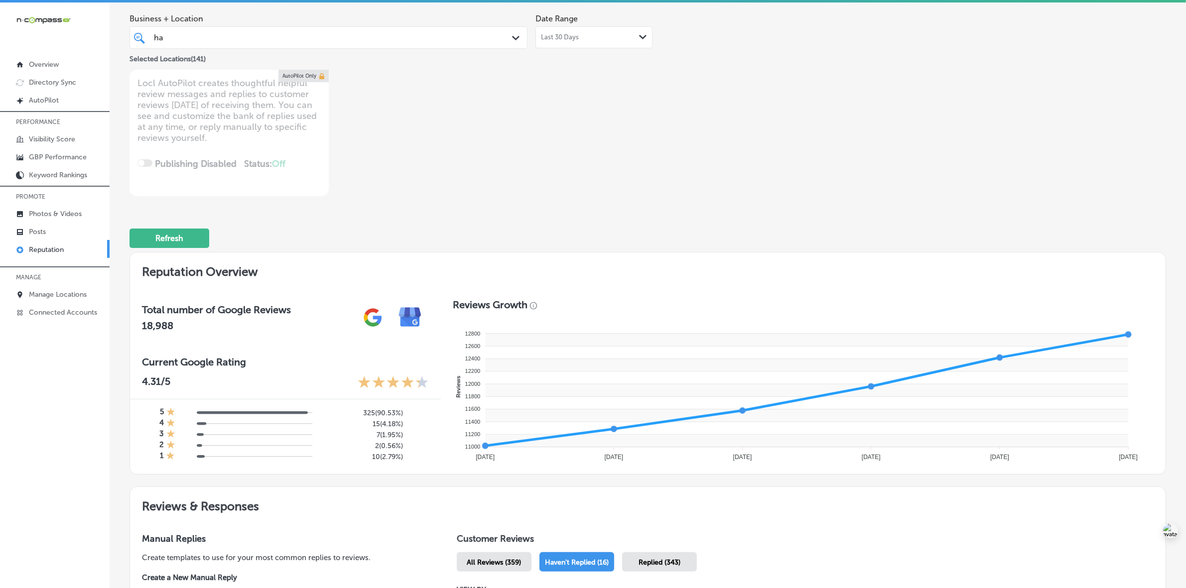
scroll to position [0, 0]
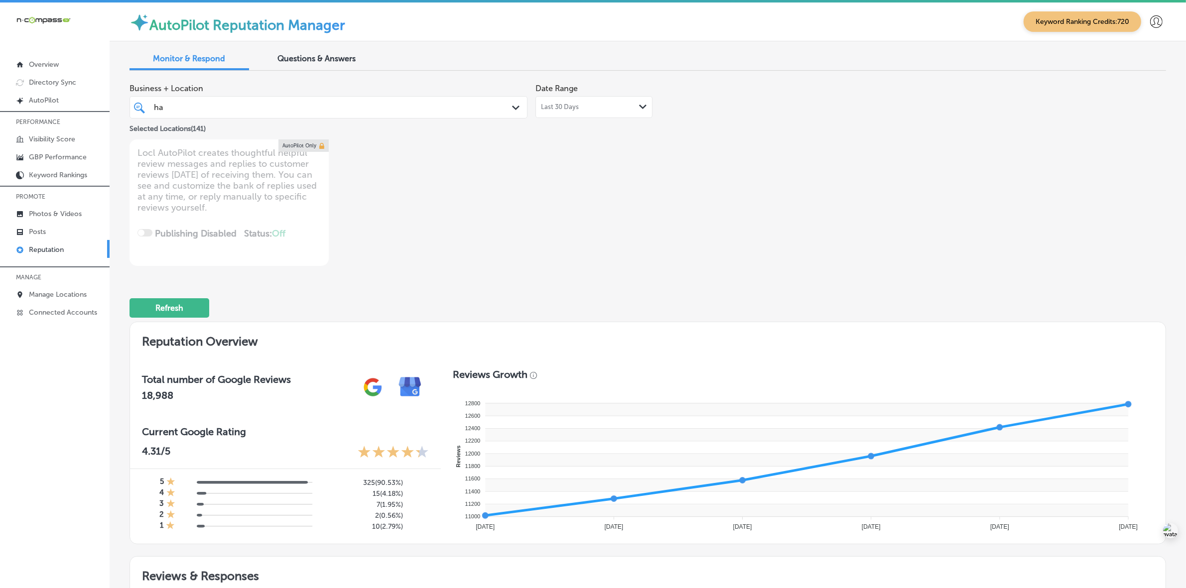
click at [339, 111] on div "ha ha" at bounding box center [311, 107] width 316 height 13
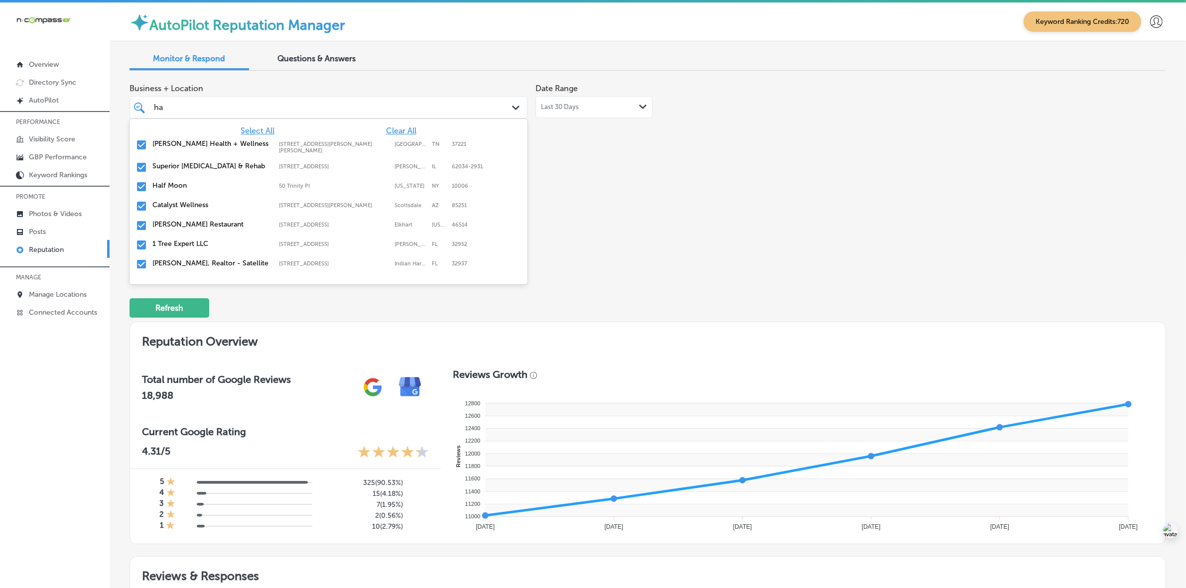
type input "h"
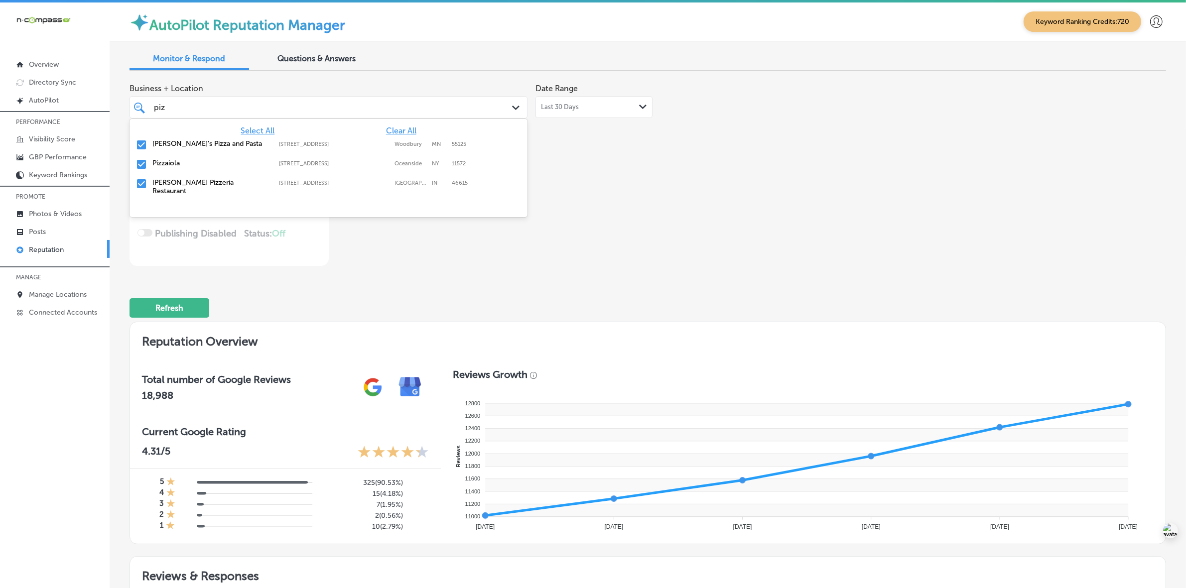
type input "pizz"
click at [333, 156] on div "Pizzaiola 3191 Long Beach Rd, Oceanside, NY, 11572 3191 Long Beach Rd Oceanside…" at bounding box center [329, 164] width 398 height 19
click at [334, 163] on label "401 N Hickory Rd" at bounding box center [334, 163] width 111 height 6
type textarea "x"
type input "p"
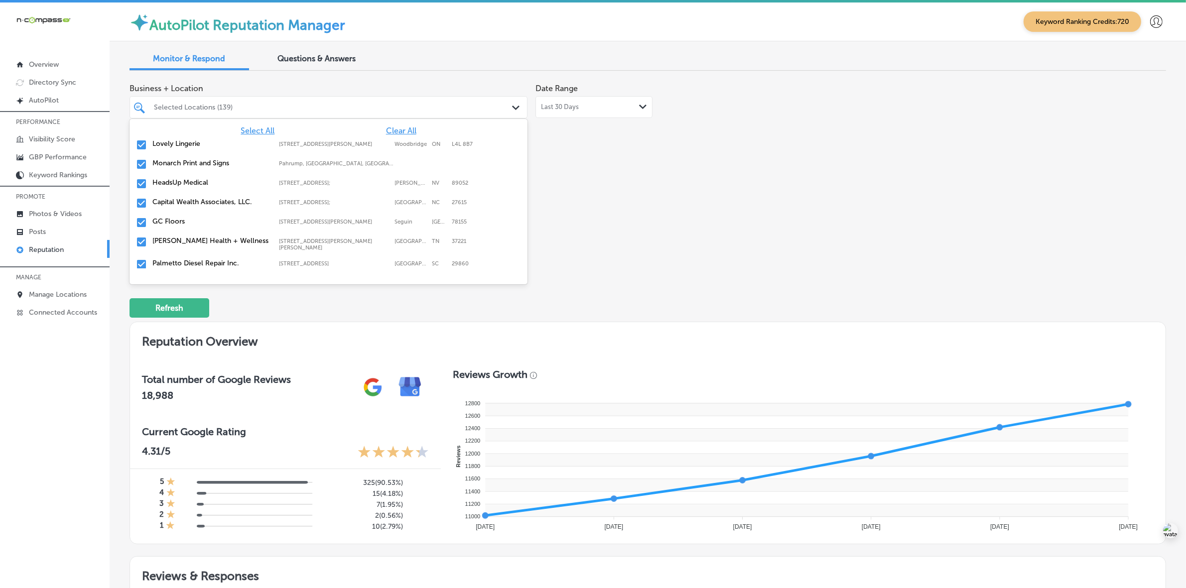
click at [733, 226] on div "Business + Location option 401 N Hickory Rd, deselected. option 7600 Weston Rd …" at bounding box center [441, 172] width 622 height 187
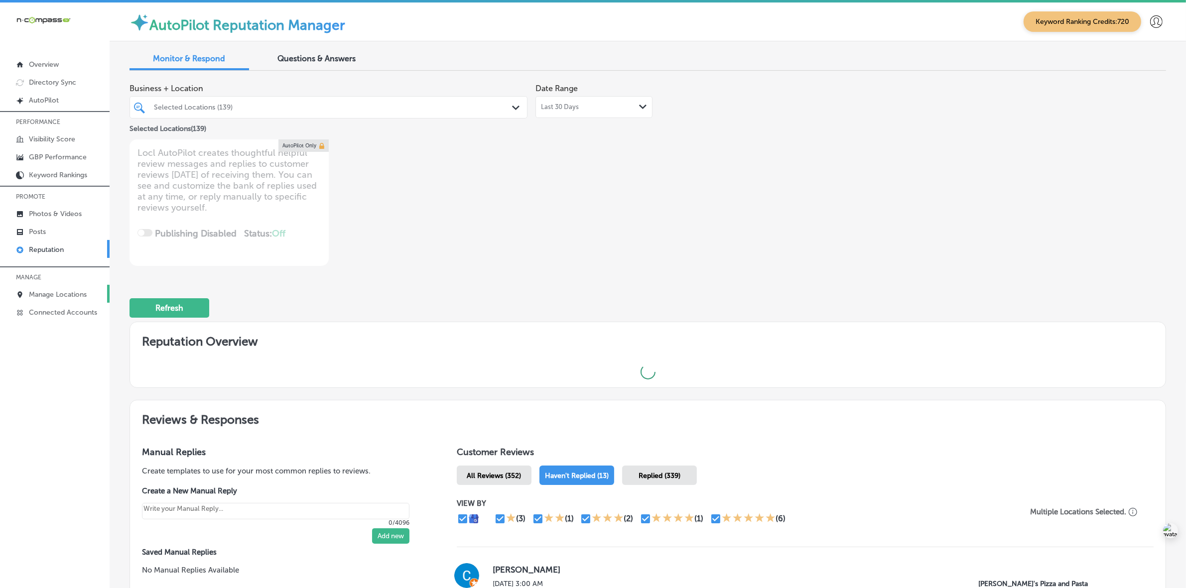
type textarea "x"
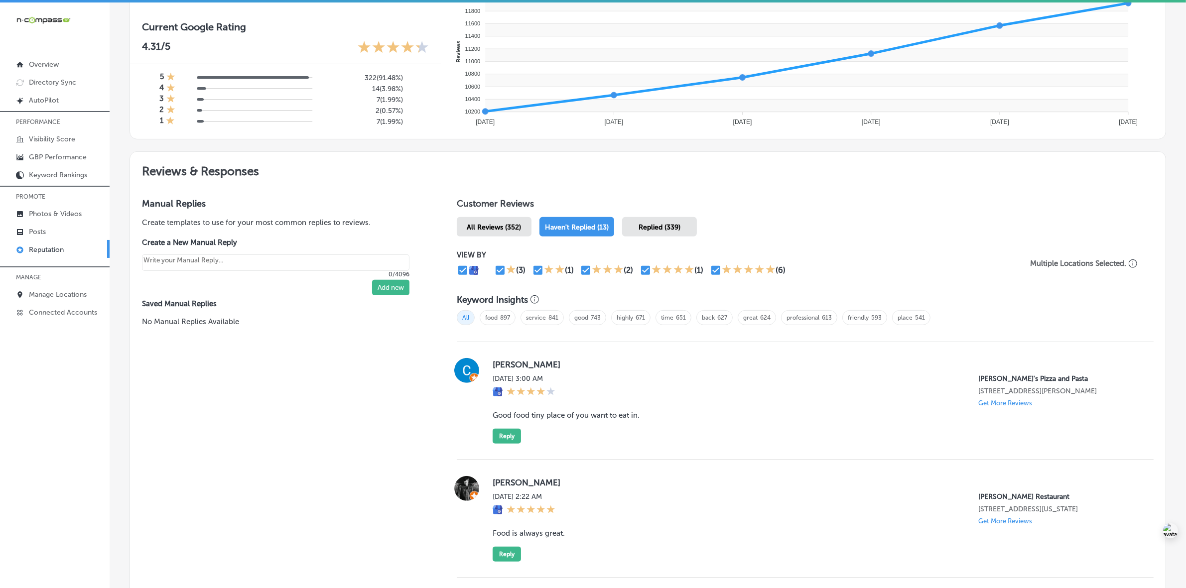
scroll to position [498, 0]
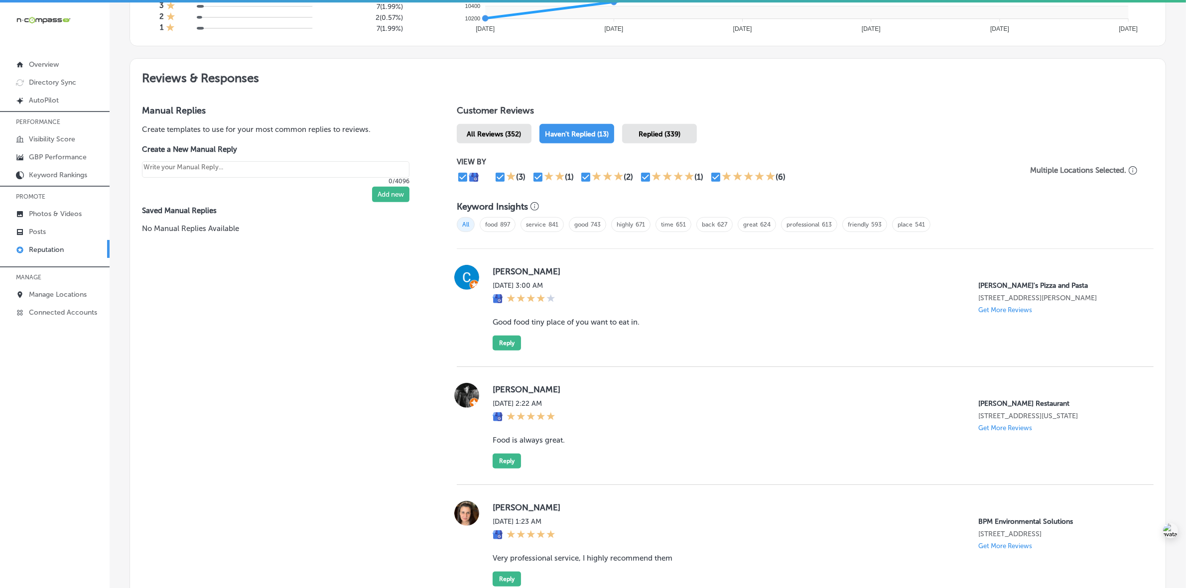
click at [499, 273] on label "Cris" at bounding box center [815, 272] width 645 height 10
copy label "Cris"
click at [585, 325] on blockquote "Good food tiny place of you want to eat in." at bounding box center [815, 322] width 645 height 9
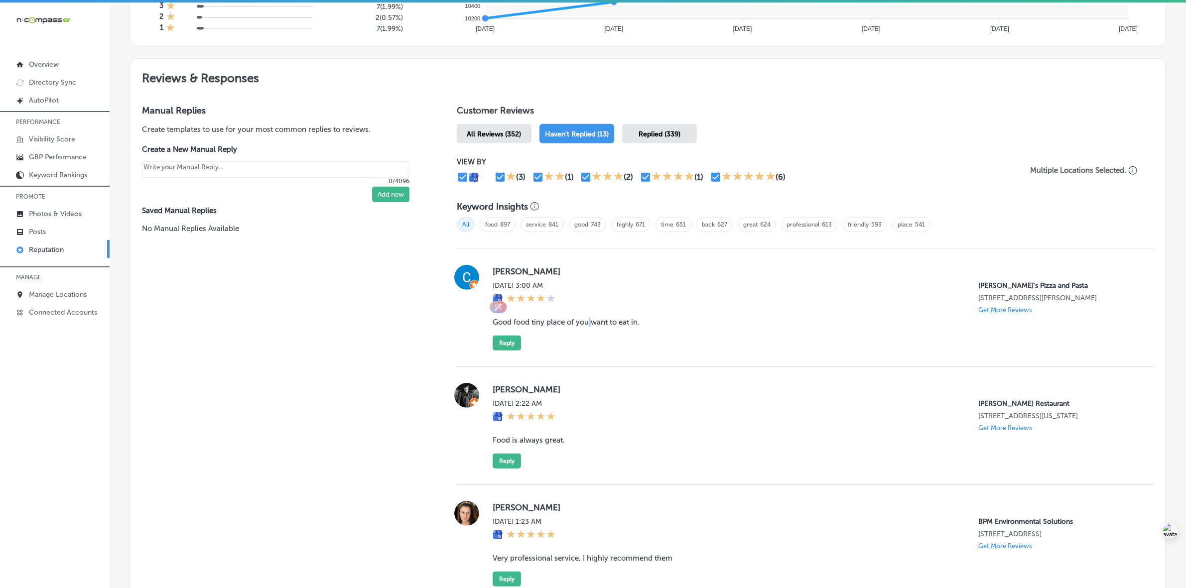
click at [585, 325] on blockquote "Good food tiny place of you want to eat in." at bounding box center [815, 322] width 645 height 9
copy blockquote "Good food tiny place of you want to eat in."
click at [512, 340] on button "Reply" at bounding box center [507, 343] width 28 height 15
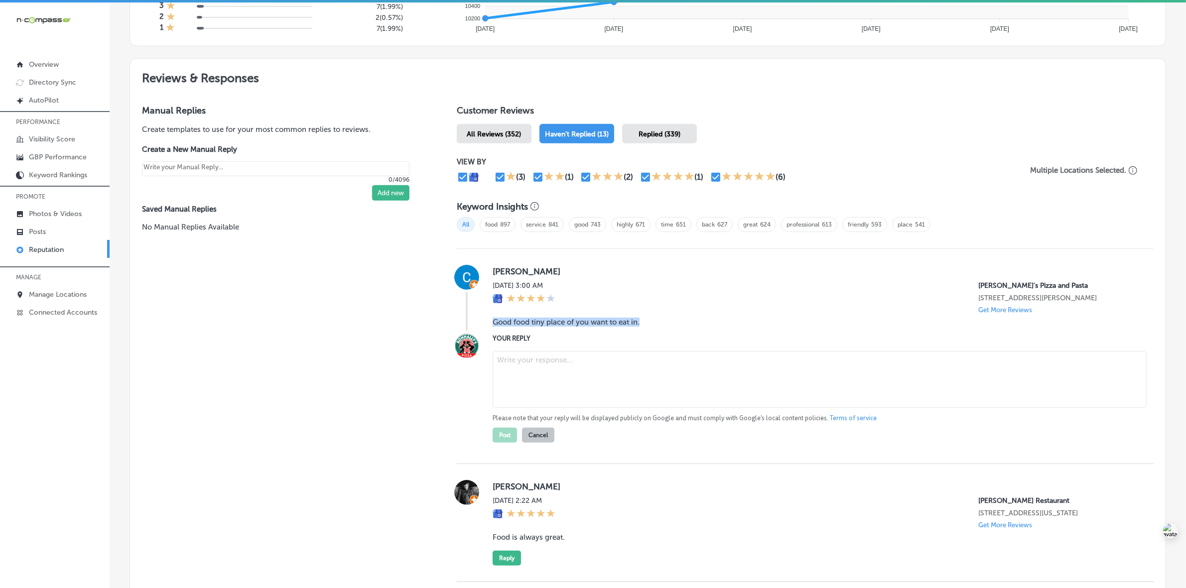
click at [543, 362] on textarea at bounding box center [820, 379] width 654 height 57
paste textarea "ChatGPT said: Thank you for your feedback, Cris! We're happy to hear you enjoye…"
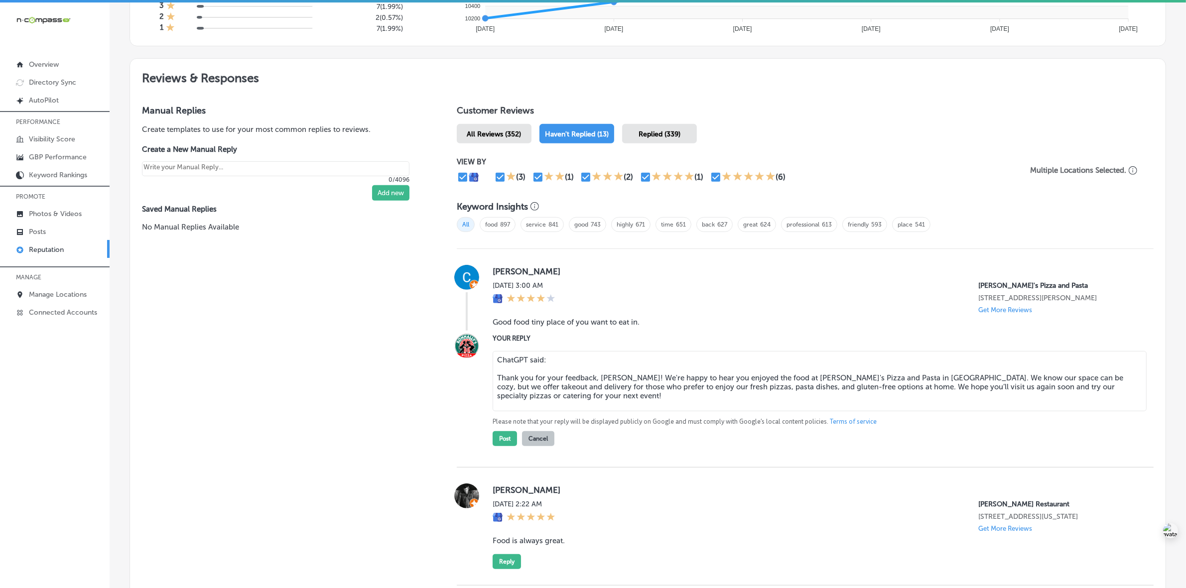
drag, startPoint x: 494, startPoint y: 379, endPoint x: 495, endPoint y: 355, distance: 24.4
click at [495, 355] on textarea "ChatGPT said: Thank you for your feedback, Cris! We're happy to hear you enjoye…" at bounding box center [820, 381] width 654 height 60
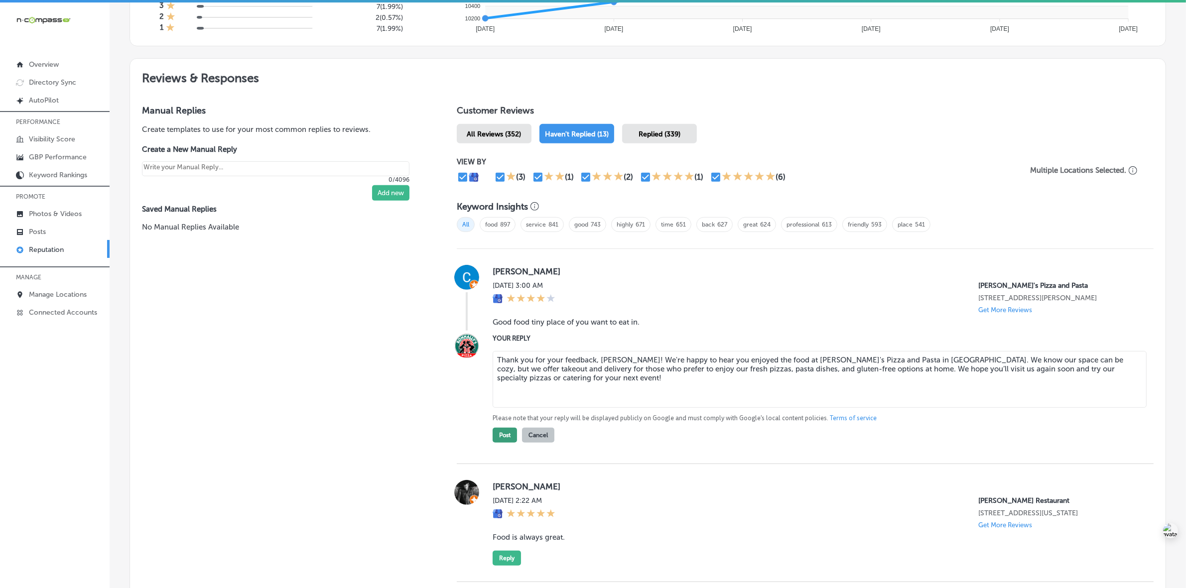
type textarea "Thank you for your feedback, Cris! We're happy to hear you enjoyed the food at …"
click at [497, 441] on button "Post" at bounding box center [505, 435] width 24 height 15
type textarea "x"
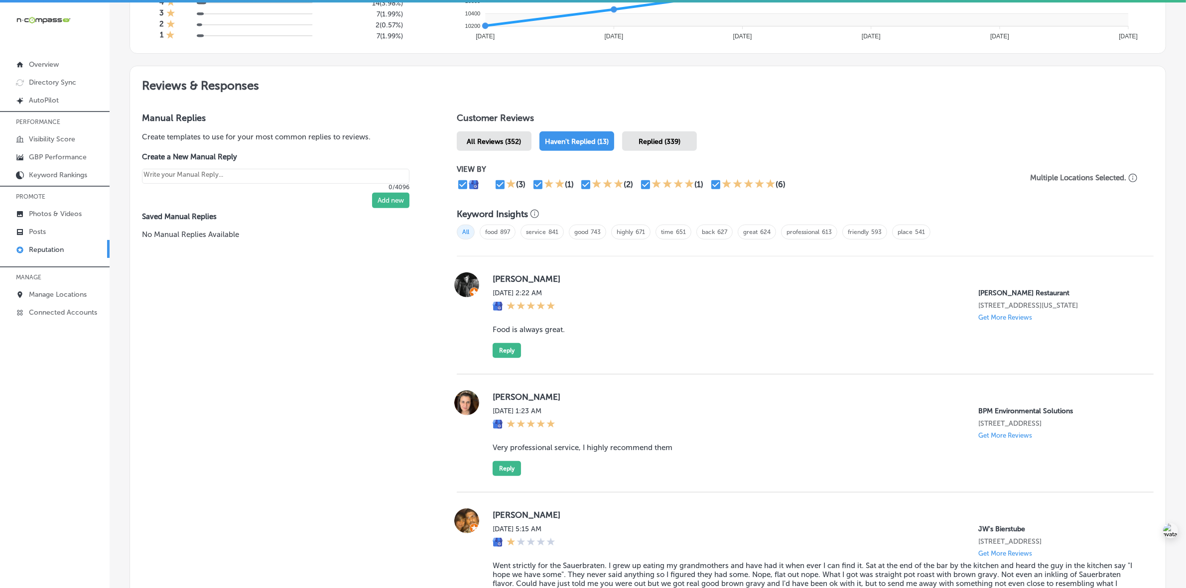
scroll to position [561, 0]
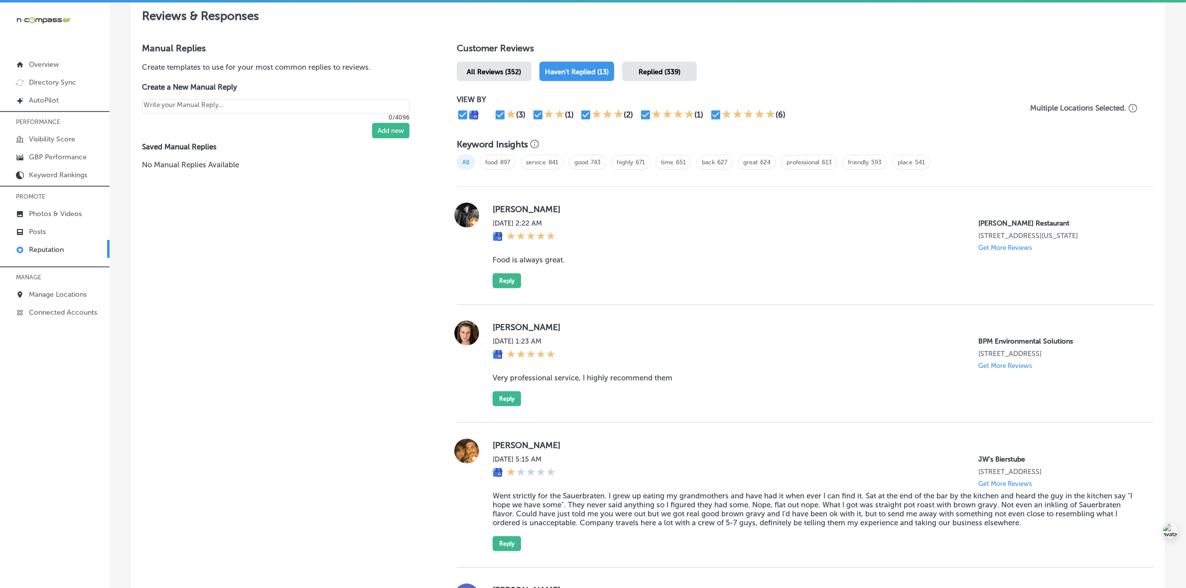
click at [500, 208] on label "Teresa Ragsdale" at bounding box center [815, 209] width 645 height 10
copy label "Teresa"
click at [538, 265] on blockquote "Food is always great." at bounding box center [815, 260] width 645 height 9
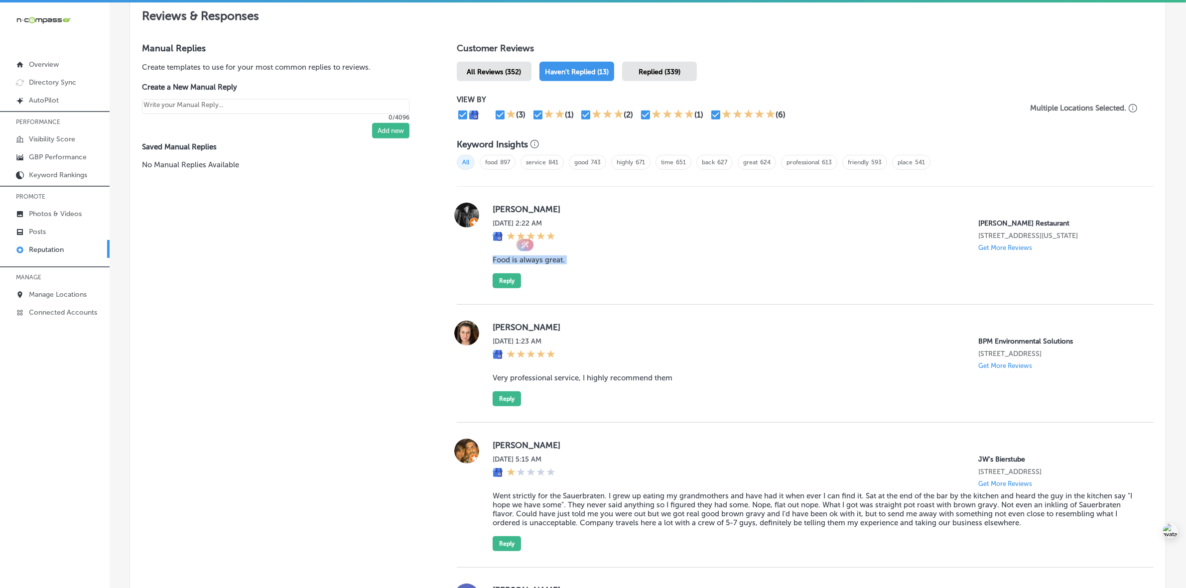
click at [538, 265] on blockquote "Food is always great." at bounding box center [815, 260] width 645 height 9
copy blockquote "Food is always great."
click at [507, 284] on button "Reply" at bounding box center [507, 281] width 28 height 15
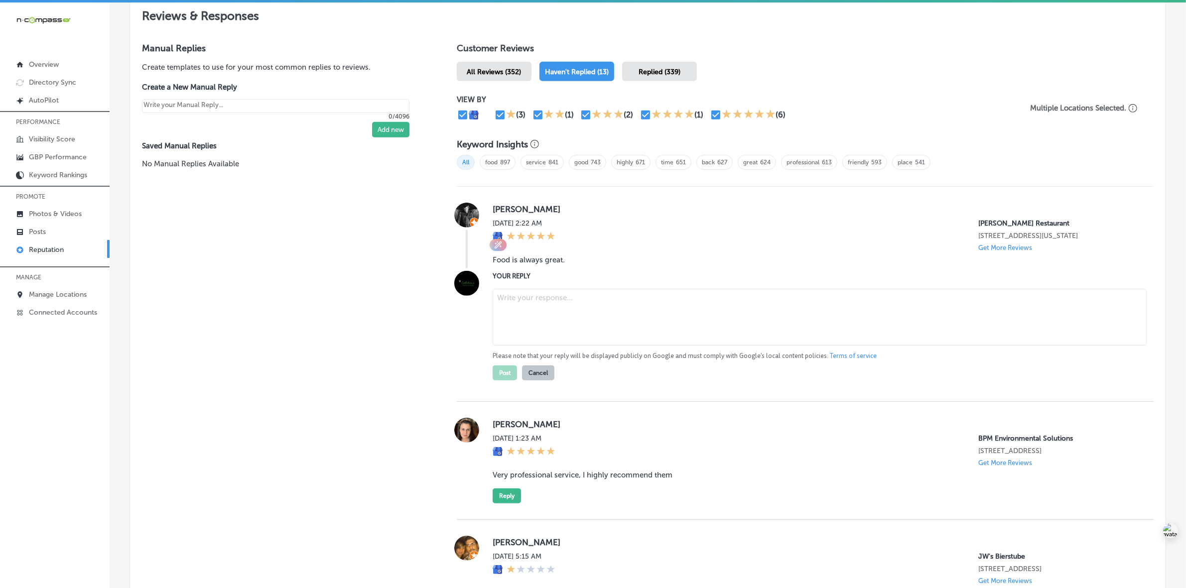
click at [586, 315] on textarea at bounding box center [820, 317] width 654 height 57
paste textarea "Thank you for your kind words, Teresa! We’re thrilled to hear that you enjoy th…"
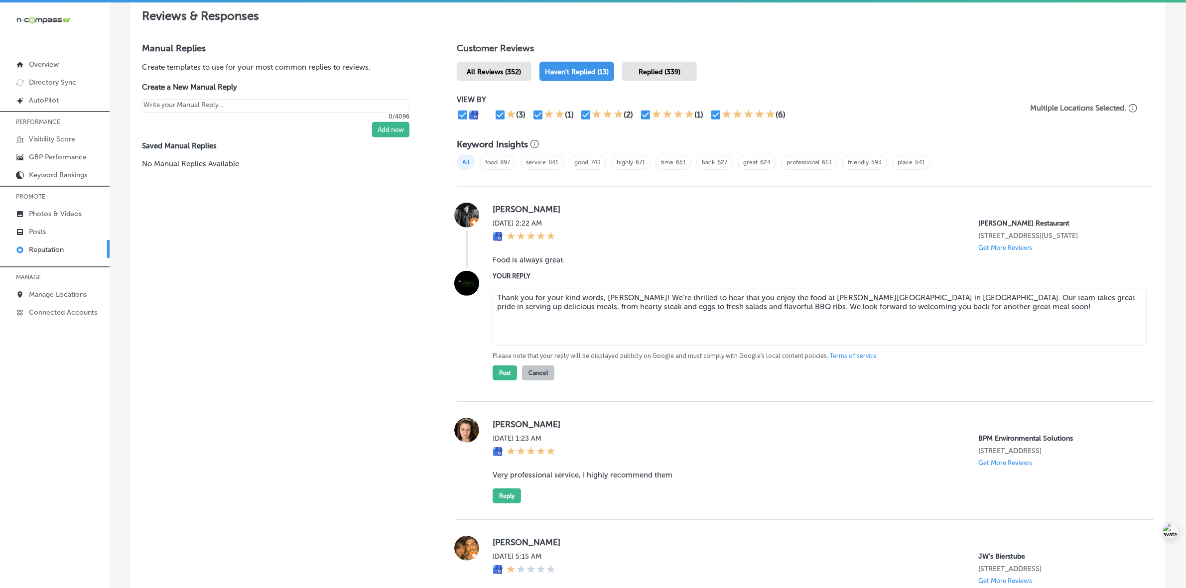
click at [586, 317] on textarea "Thank you for your kind words, Teresa! We’re thrilled to hear that you enjoy th…" at bounding box center [820, 317] width 654 height 57
click at [497, 302] on textarea "Thank you for your kind words, Teresa! We’re thrilled to hear that you enjoy th…" at bounding box center [820, 317] width 654 height 57
type textarea "Thank you for your kind words, Teresa! We’re thrilled to hear that you enjoy th…"
click at [503, 370] on button "Post" at bounding box center [505, 373] width 24 height 15
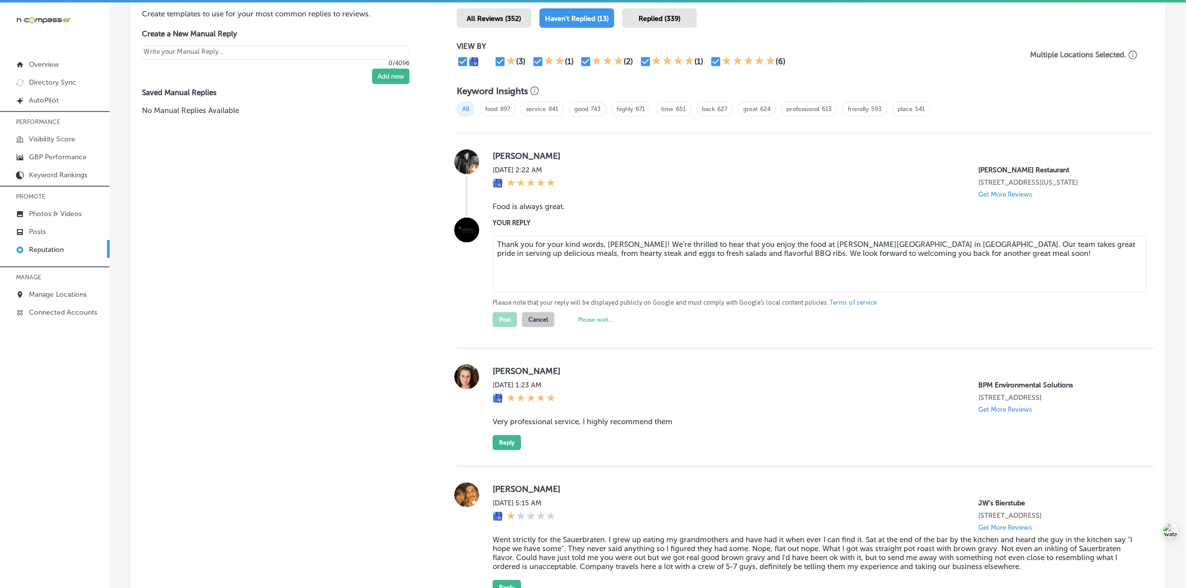
scroll to position [685, 0]
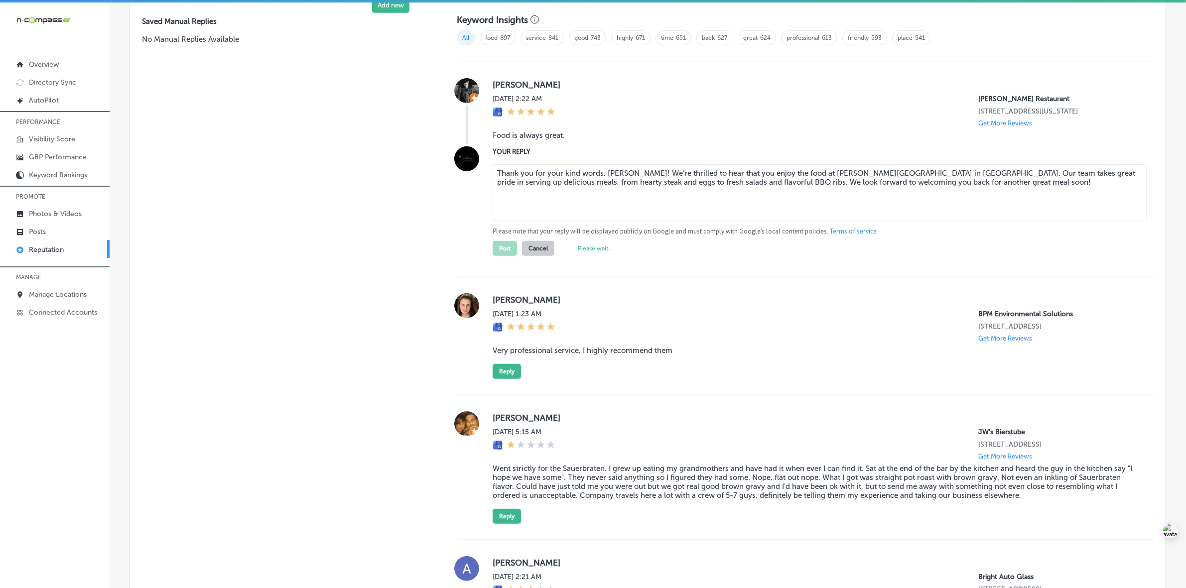
type textarea "x"
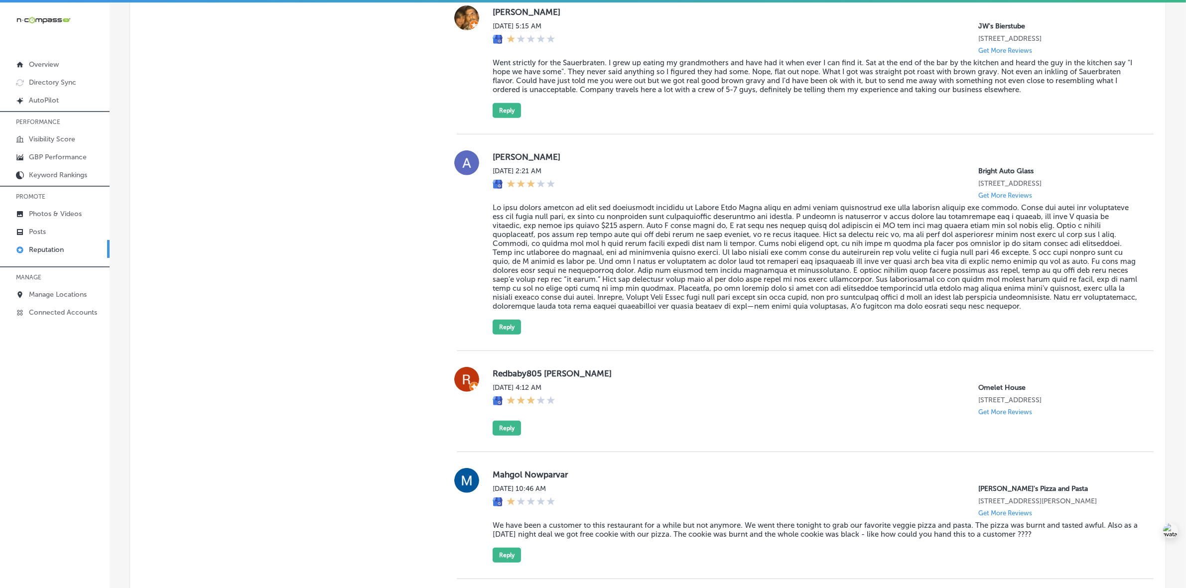
scroll to position [934, 0]
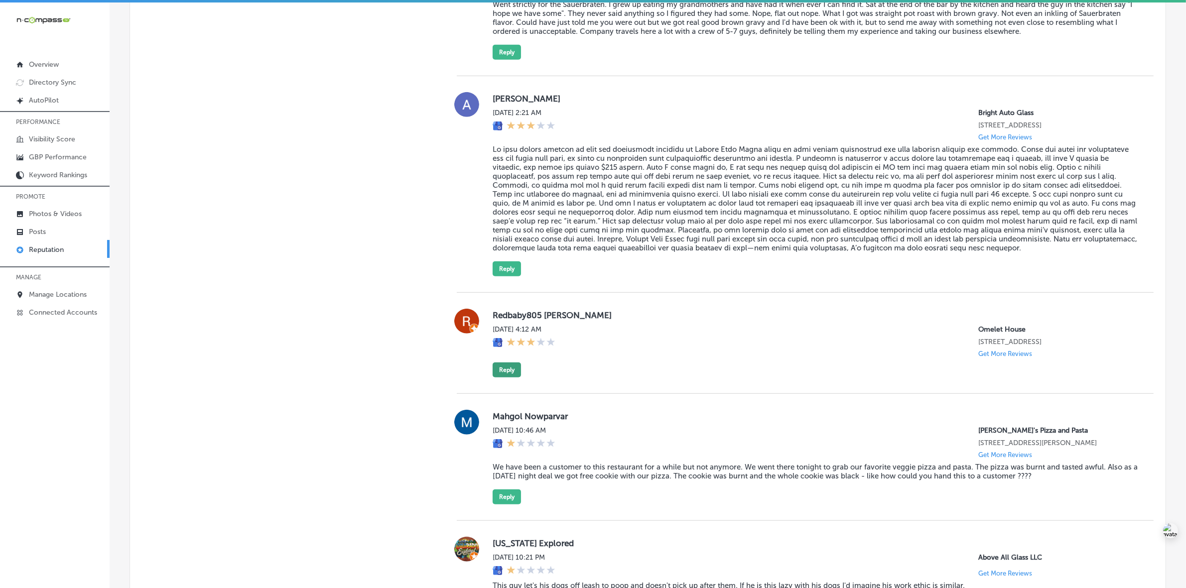
click at [507, 378] on button "Reply" at bounding box center [507, 370] width 28 height 15
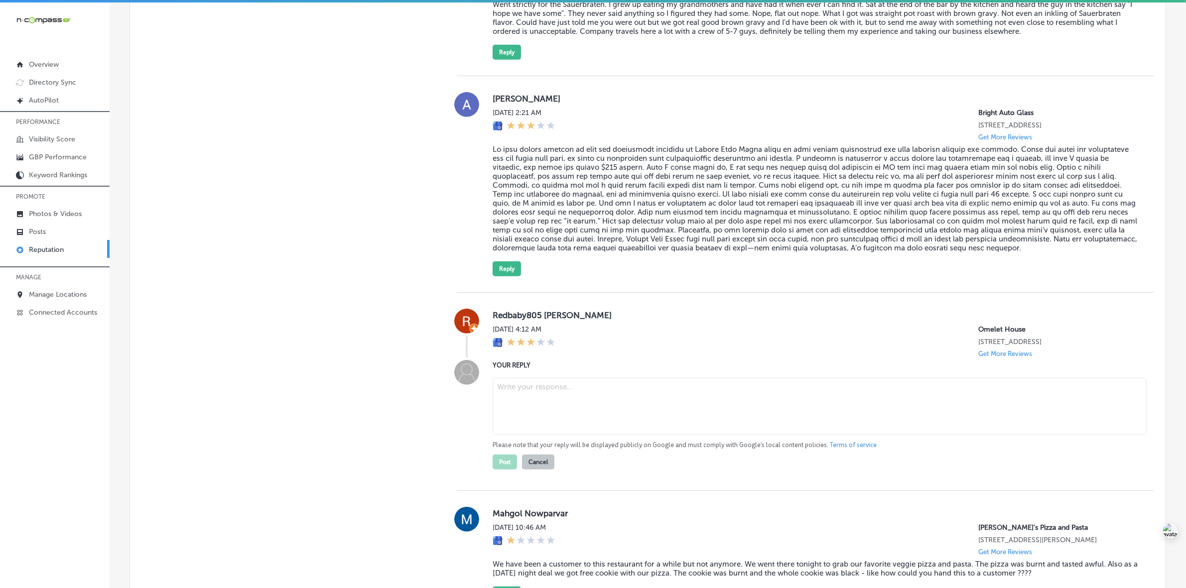
click at [606, 422] on textarea at bounding box center [820, 406] width 654 height 57
paste textarea "Thank you for your feedback, and we appreciate you sharing your experience. We'…"
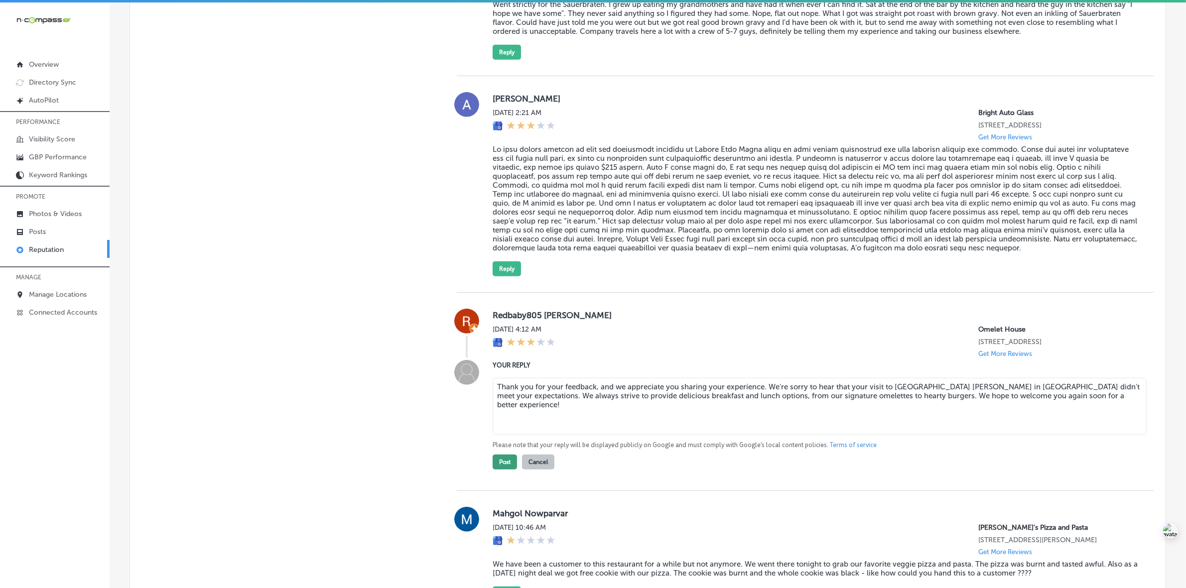
type textarea "Thank you for your feedback, and we appreciate you sharing your experience. We'…"
click at [501, 470] on button "Post" at bounding box center [505, 462] width 24 height 15
type textarea "x"
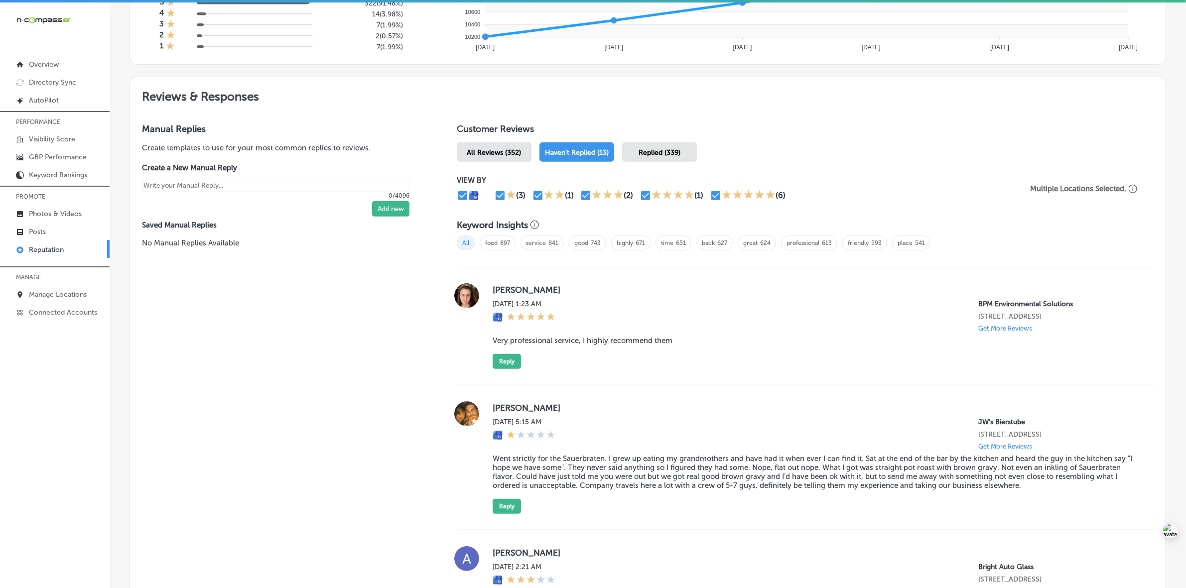
scroll to position [649, 0]
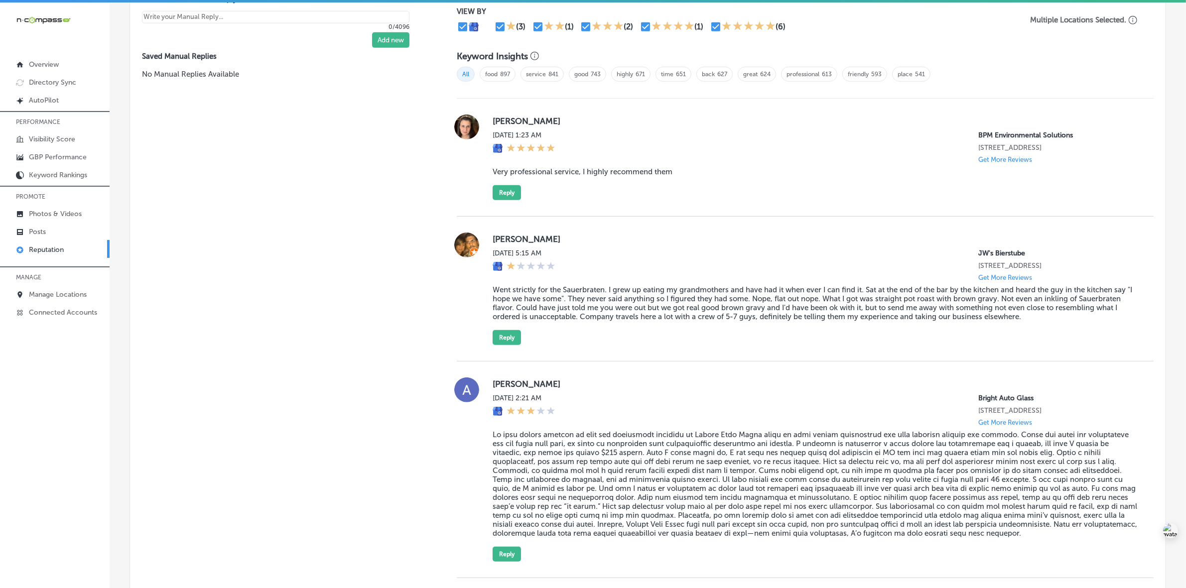
click at [495, 125] on label "Selin Kurlandski" at bounding box center [815, 121] width 645 height 10
copy label "Selin"
click at [559, 173] on blockquote "Very professional service, I highly recommend them" at bounding box center [815, 171] width 645 height 9
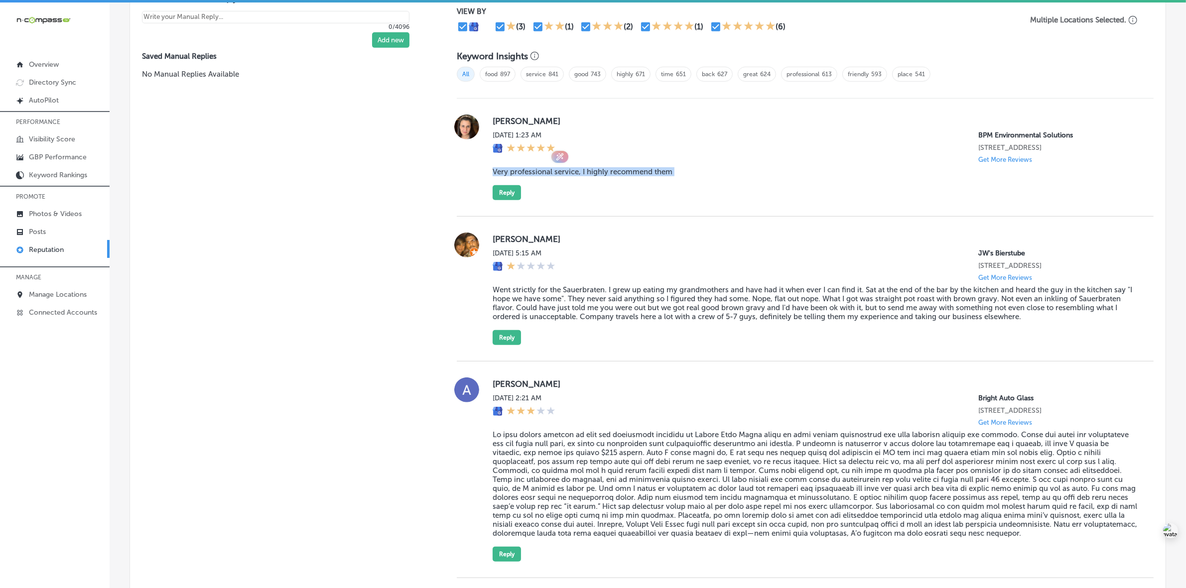
click at [559, 173] on blockquote "Very professional service, I highly recommend them" at bounding box center [815, 171] width 645 height 9
copy blockquote "Very professional service, I highly recommend them"
click at [508, 193] on button "Reply" at bounding box center [507, 192] width 28 height 15
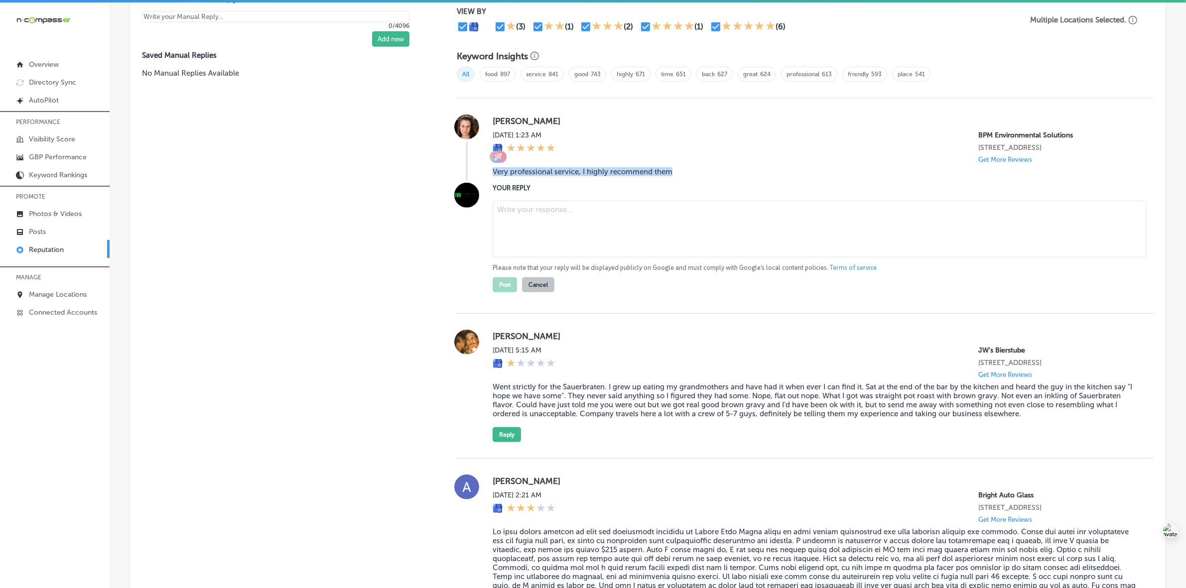
click at [536, 213] on textarea at bounding box center [820, 229] width 654 height 57
paste textarea "Thank you for the wonderful review, Selin! We're thrilled to hear that you foun…"
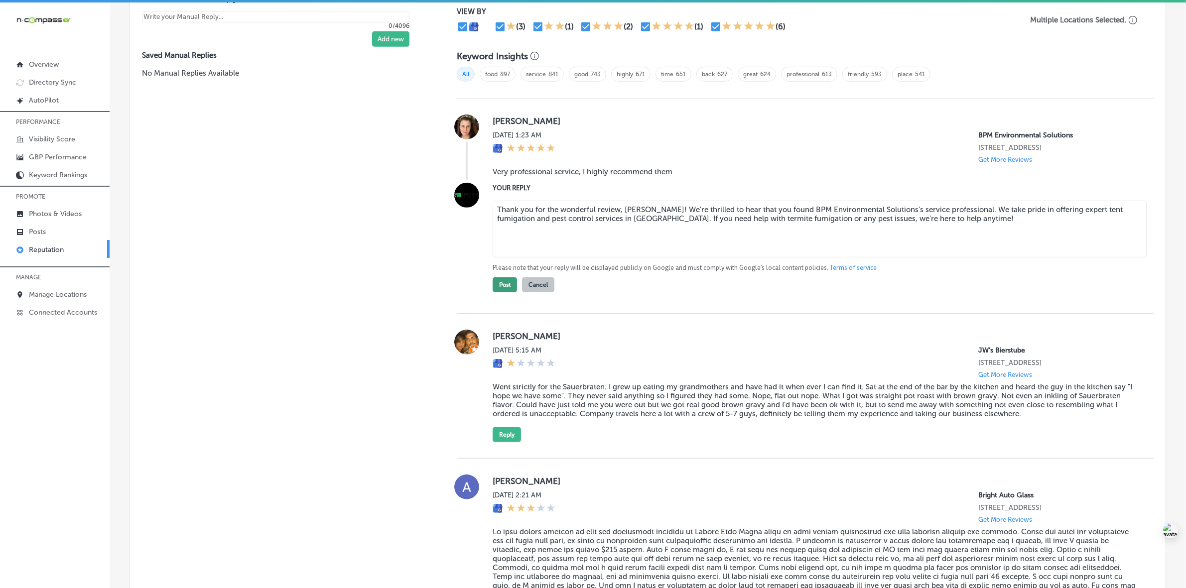
type textarea "Thank you for the wonderful review, Selin! We're thrilled to hear that you foun…"
click at [503, 287] on button "Post" at bounding box center [505, 285] width 24 height 15
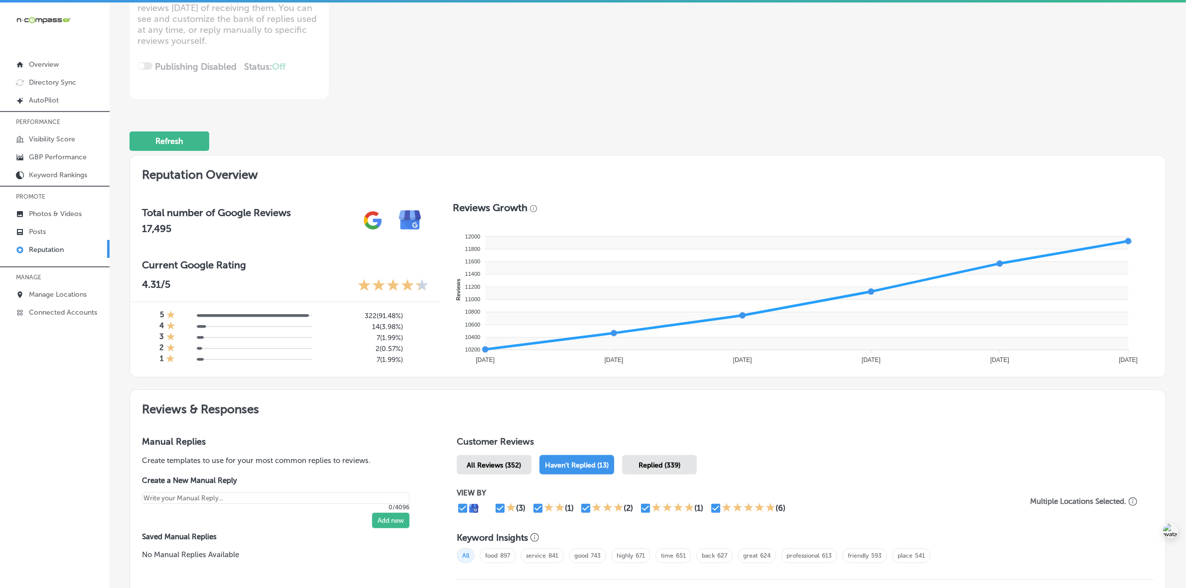
scroll to position [0, 0]
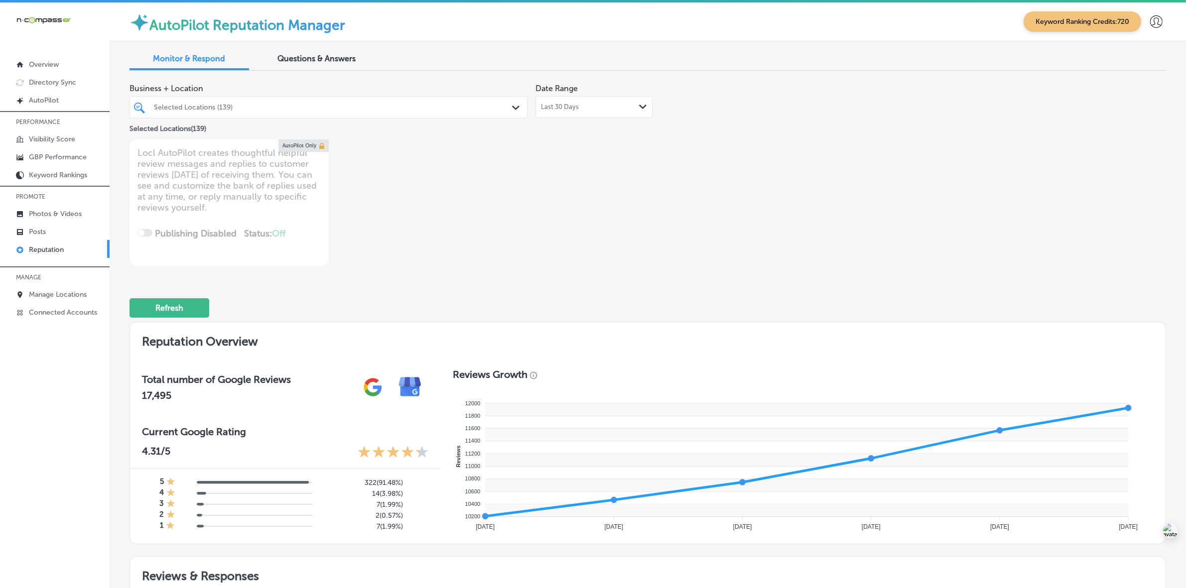
click at [305, 110] on div "Selected Locations (139)" at bounding box center [333, 107] width 359 height 8
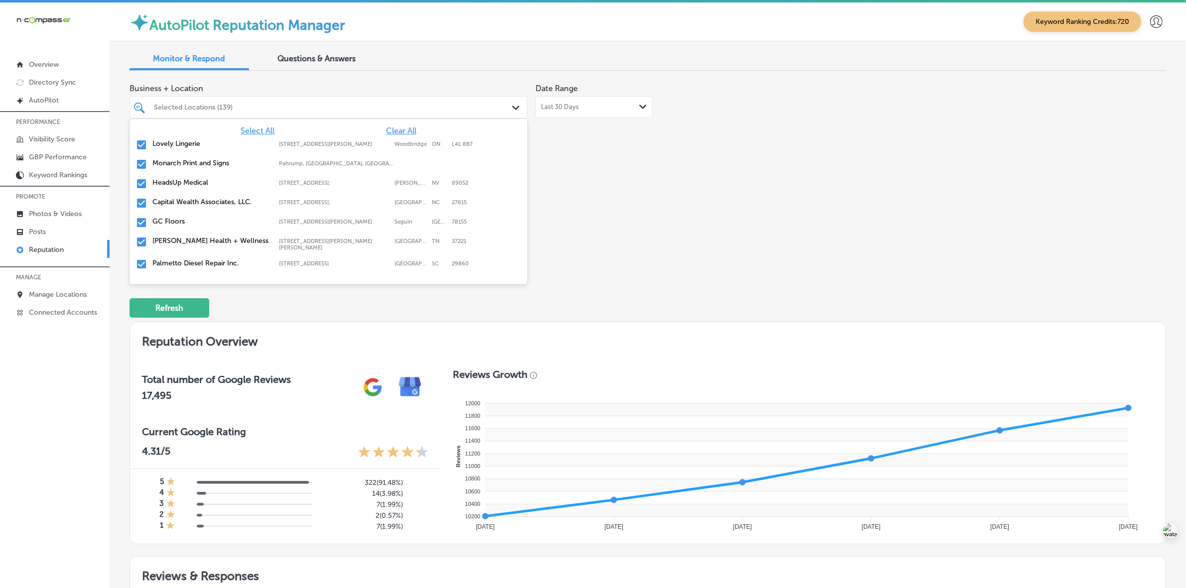
click at [387, 129] on span "Clear All" at bounding box center [401, 130] width 30 height 9
type textarea "x"
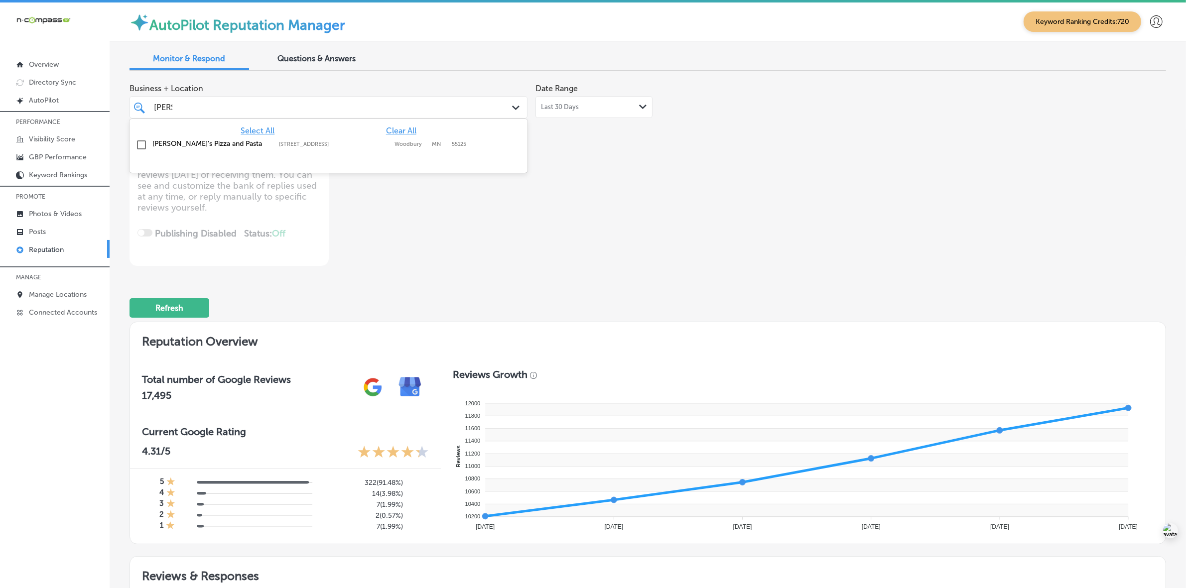
type input "ronna"
click at [377, 143] on label "1560 Woodlane Dr" at bounding box center [334, 144] width 111 height 6
type textarea "x"
type input "ronna"
click at [697, 197] on div "Business + Location option 1560 Woodlane Dr, selected. option 1560 Woodlane Dr …" at bounding box center [441, 172] width 622 height 187
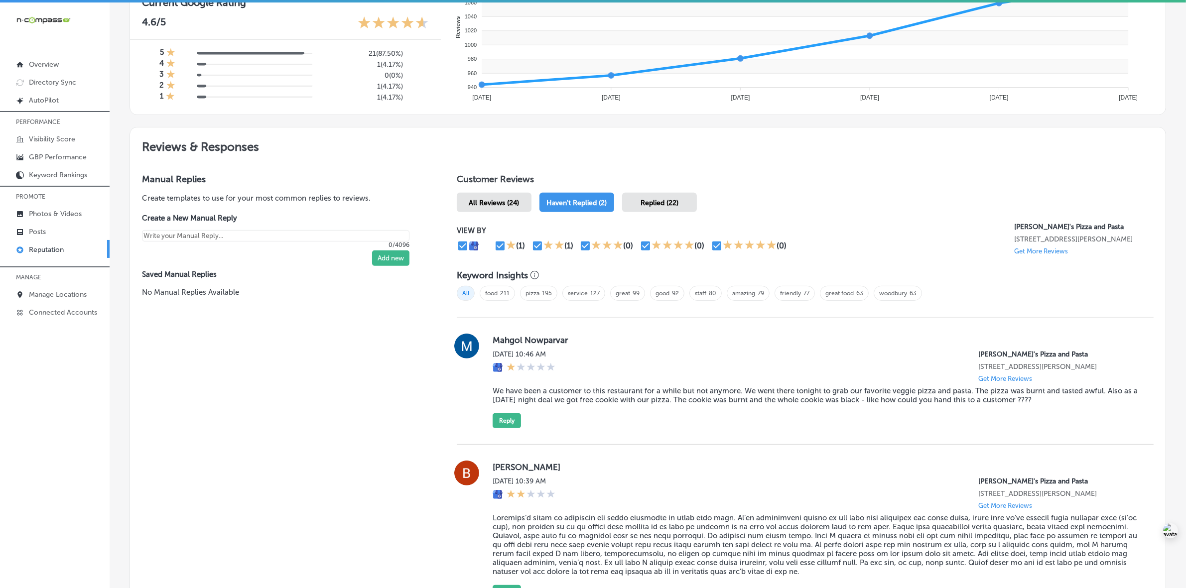
scroll to position [436, 0]
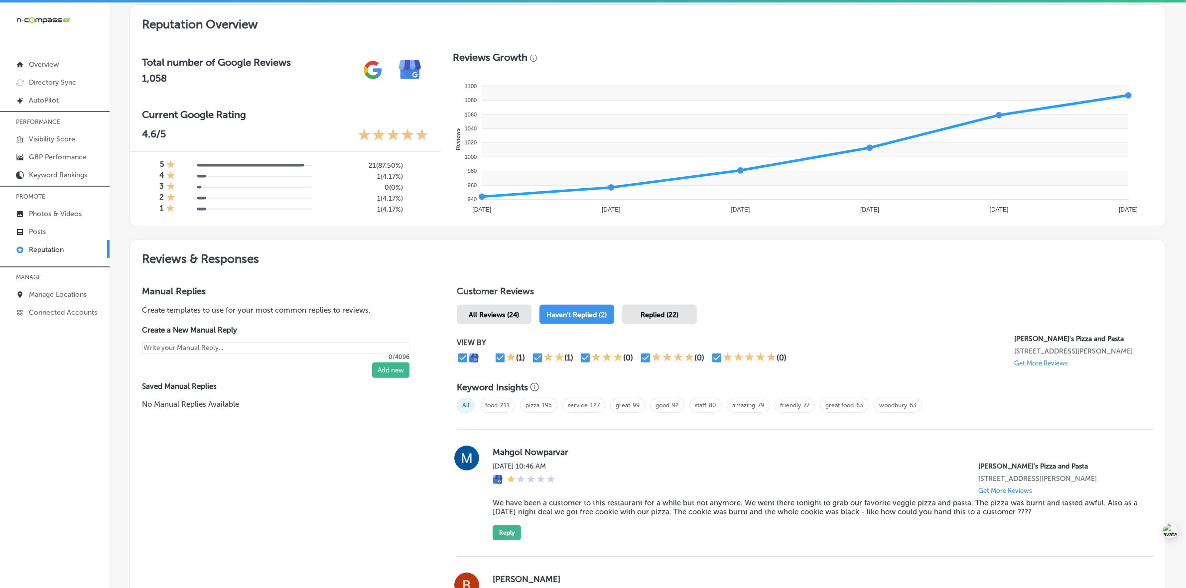
click at [497, 322] on div "All Reviews (24)" at bounding box center [494, 314] width 75 height 19
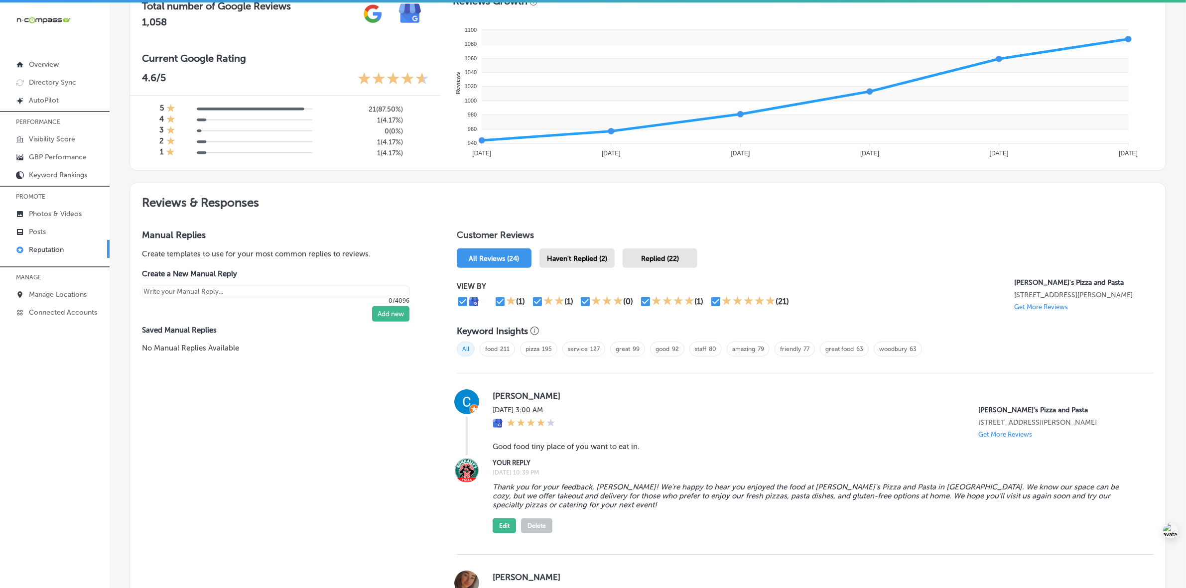
click at [578, 258] on span "Haven't Replied (2)" at bounding box center [577, 259] width 60 height 8
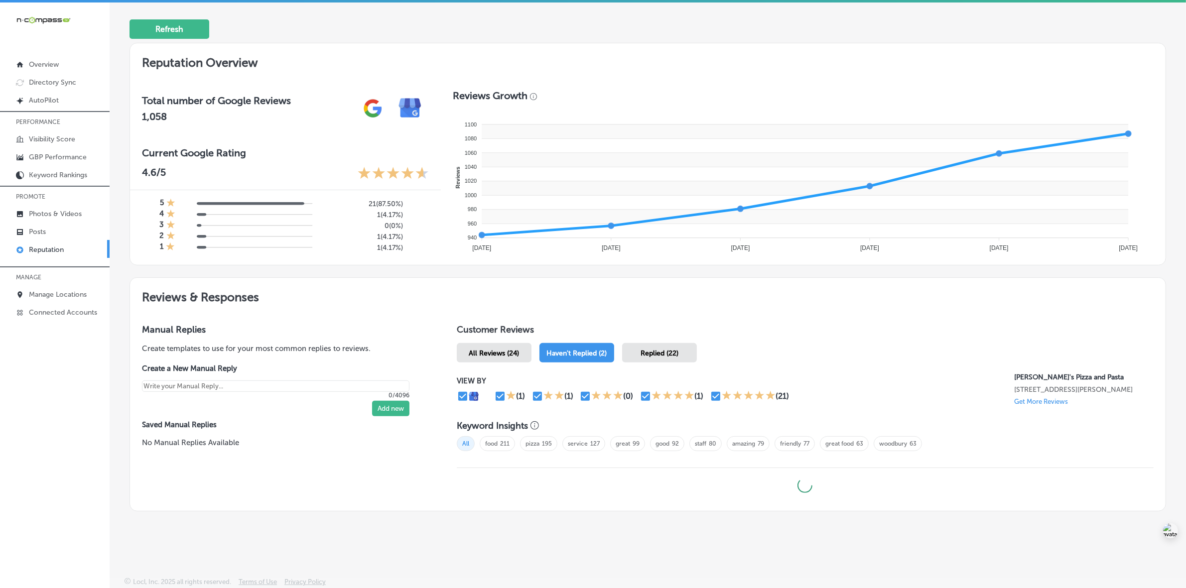
scroll to position [2, 0]
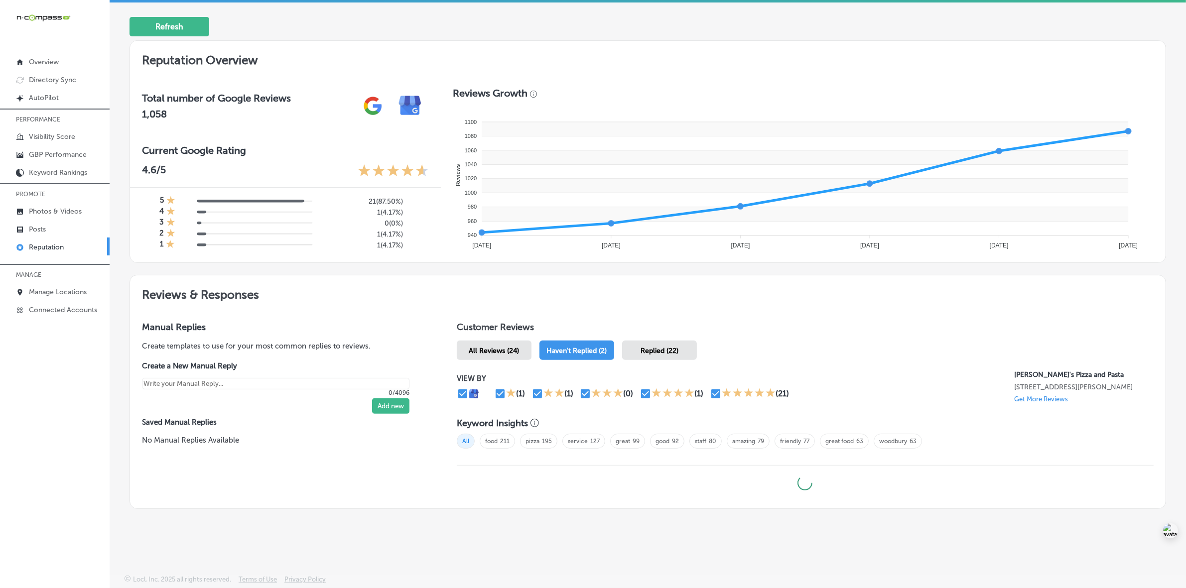
type textarea "x"
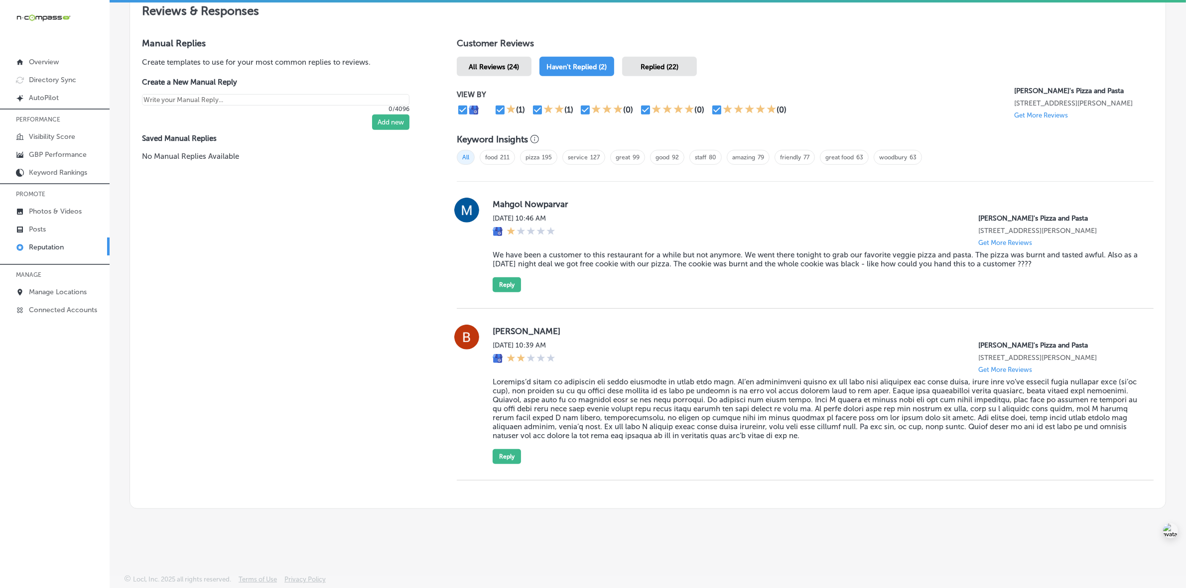
scroll to position [566, 0]
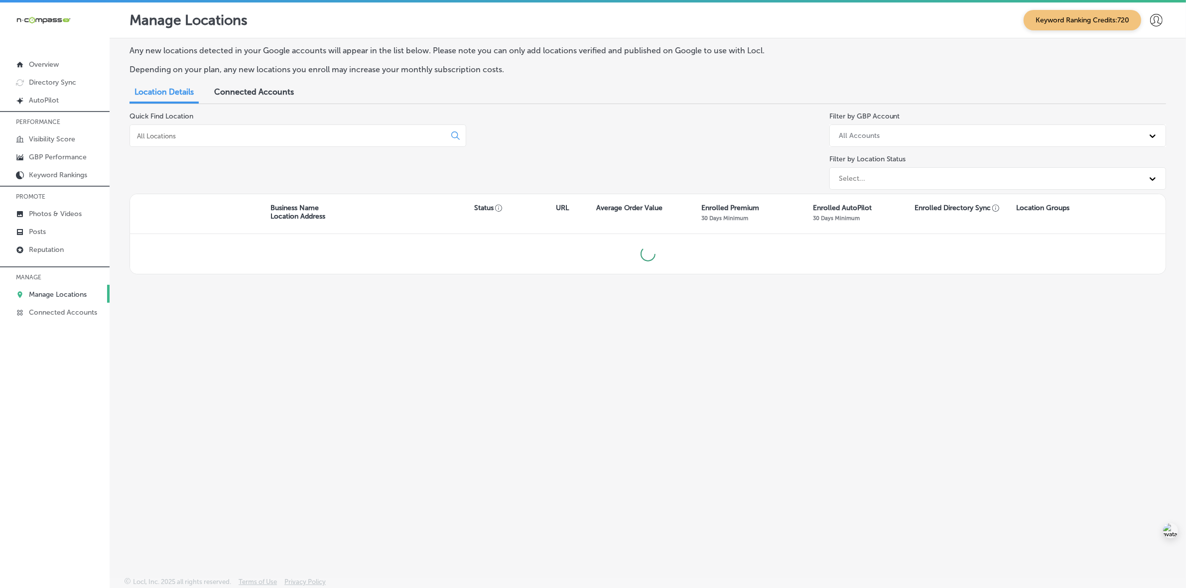
click at [173, 135] on input at bounding box center [289, 136] width 307 height 9
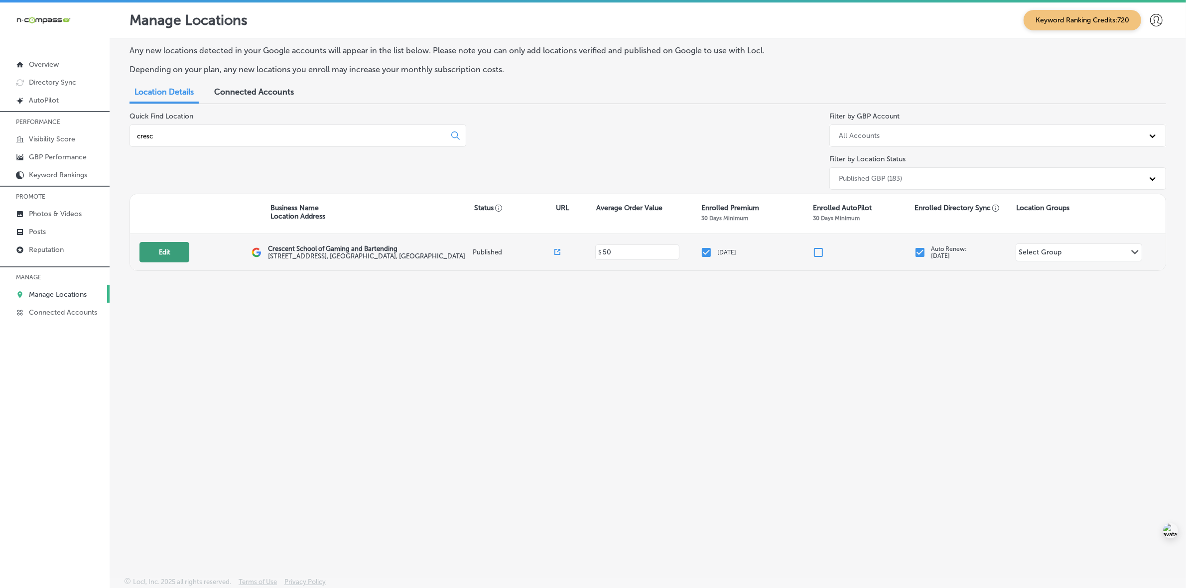
type input "cresc"
click at [162, 255] on button "Edit" at bounding box center [165, 252] width 50 height 20
select select "US"
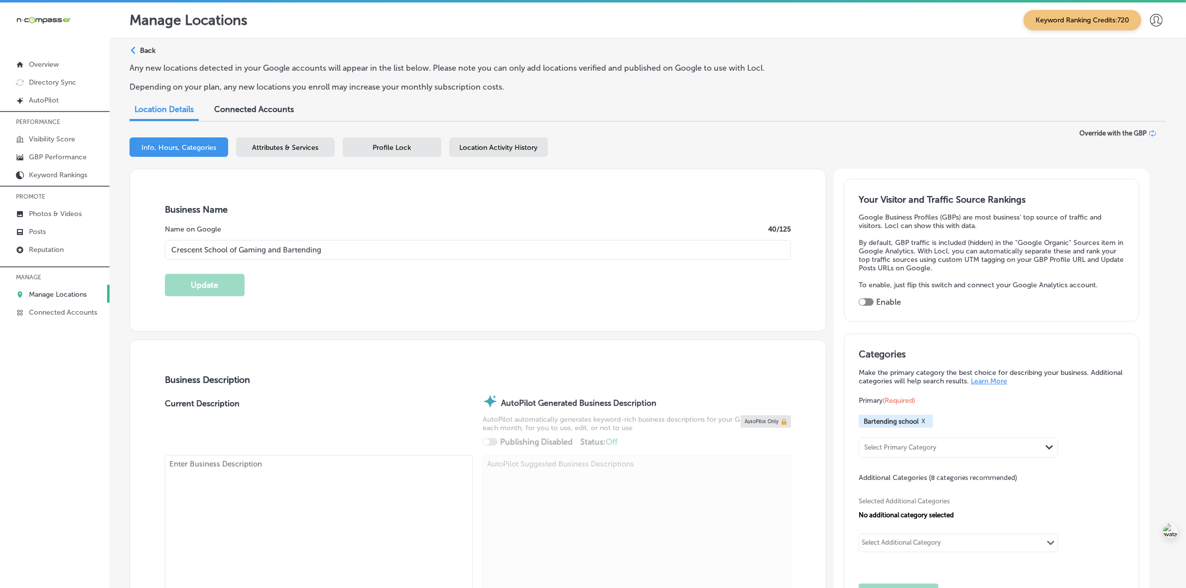
type input "Crescent School of Gaming and Bartending"
type input "[STREET_ADDRESS]"
type input "Gulfport"
type input "39501"
type input "US"
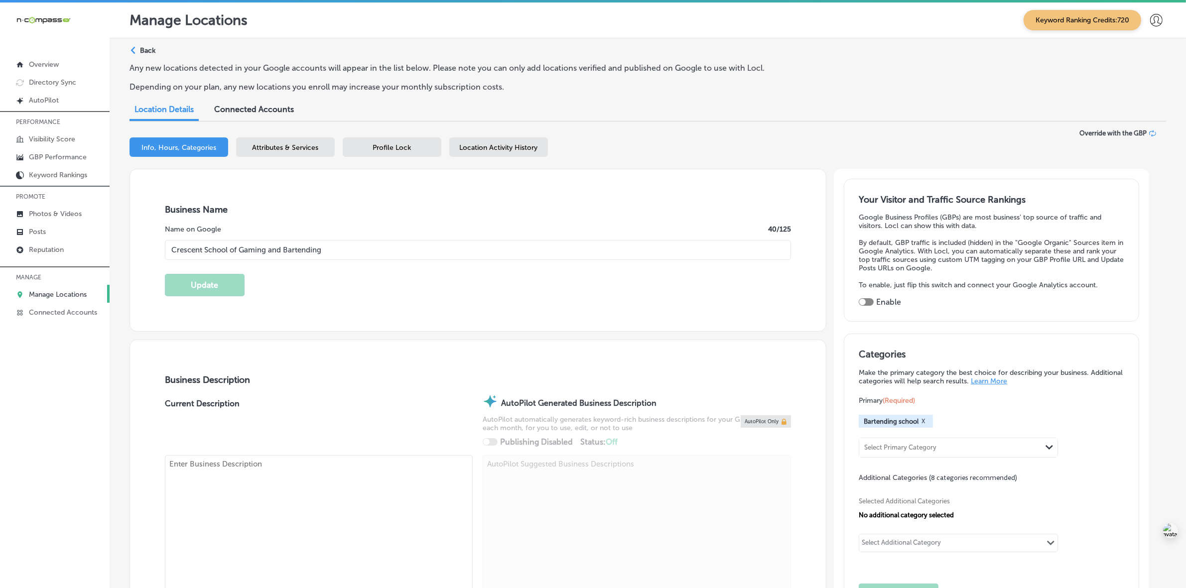
type input "[URL][DOMAIN_NAME]"
type textarea "Crescent School of Gaming and Bartending in [GEOGRAPHIC_DATA], [GEOGRAPHIC_DATA…"
type input "[PHONE_NUMBER]"
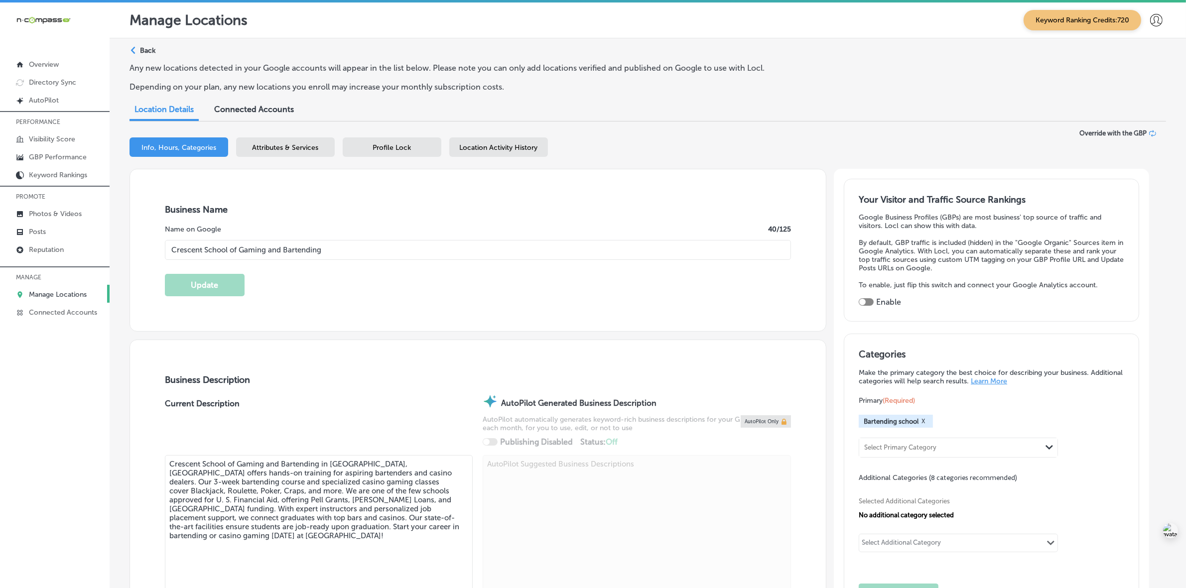
checkbox input "true"
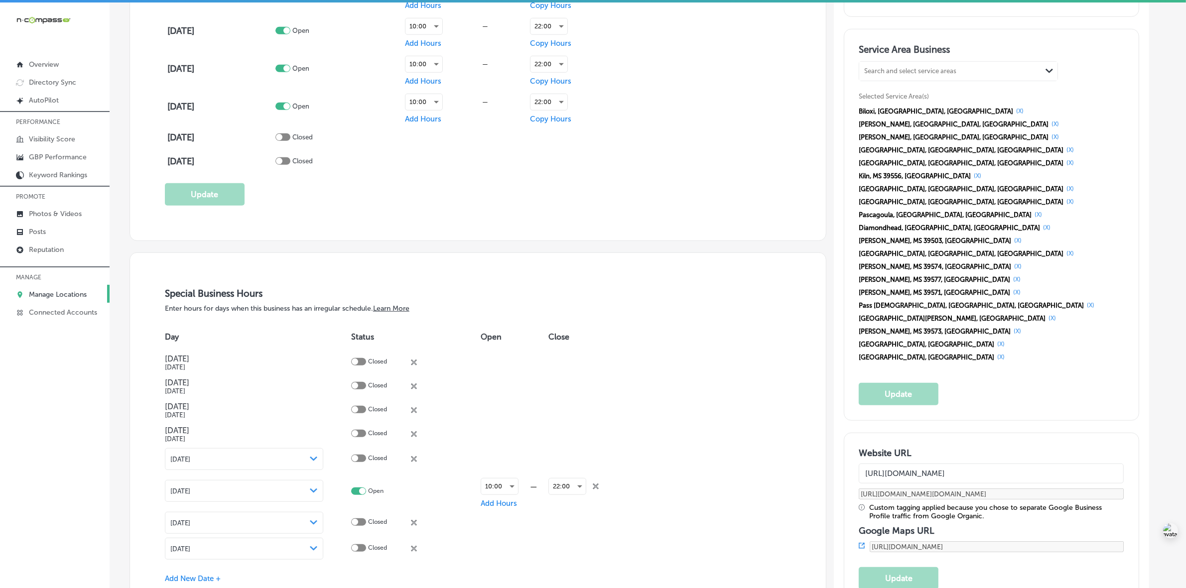
scroll to position [498, 0]
